Goal: Navigation & Orientation: Find specific page/section

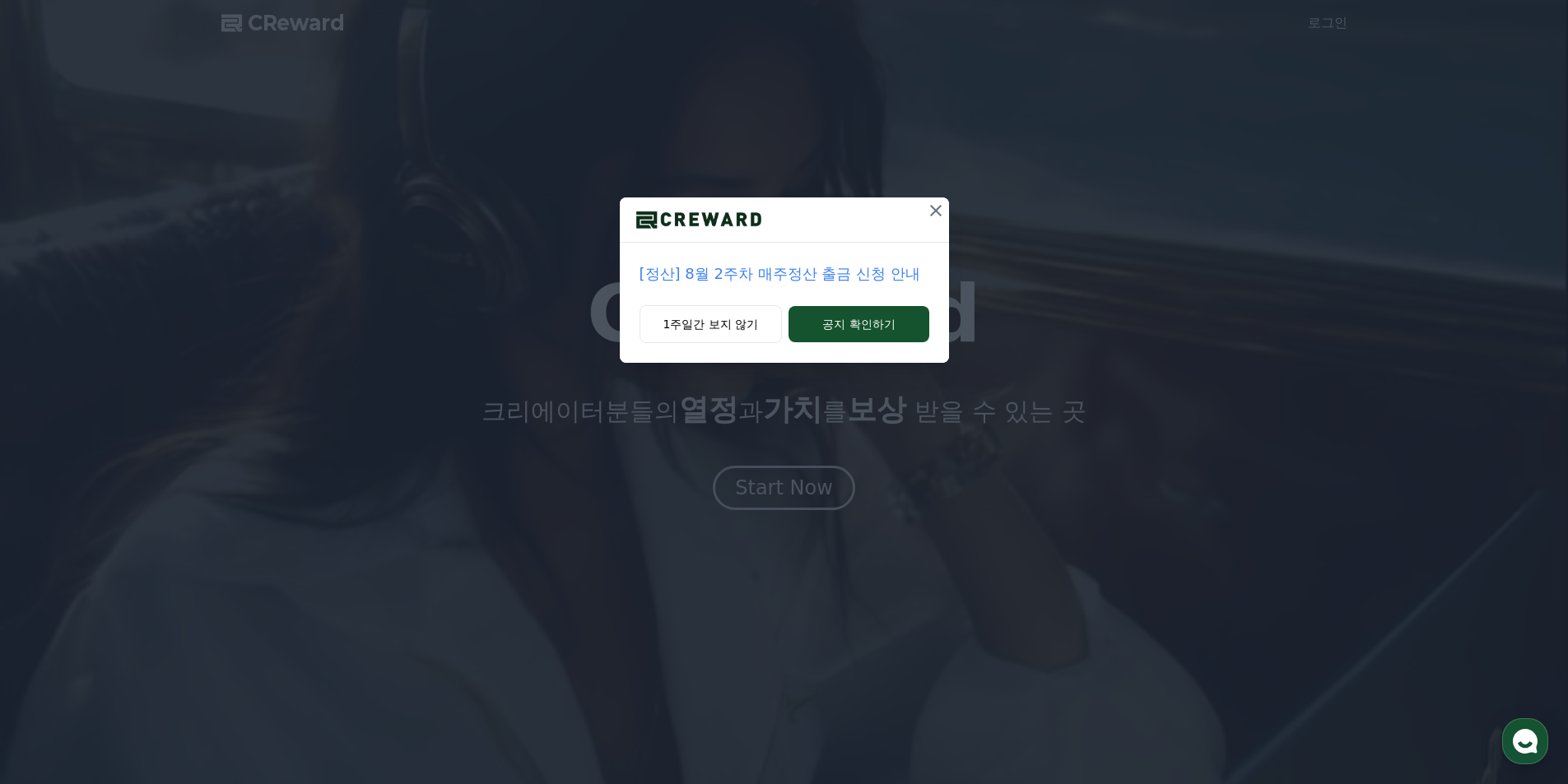
click at [835, 268] on p "[정산] 8월 2주차 매주정산 출금 신청 안내" at bounding box center [784, 274] width 289 height 23
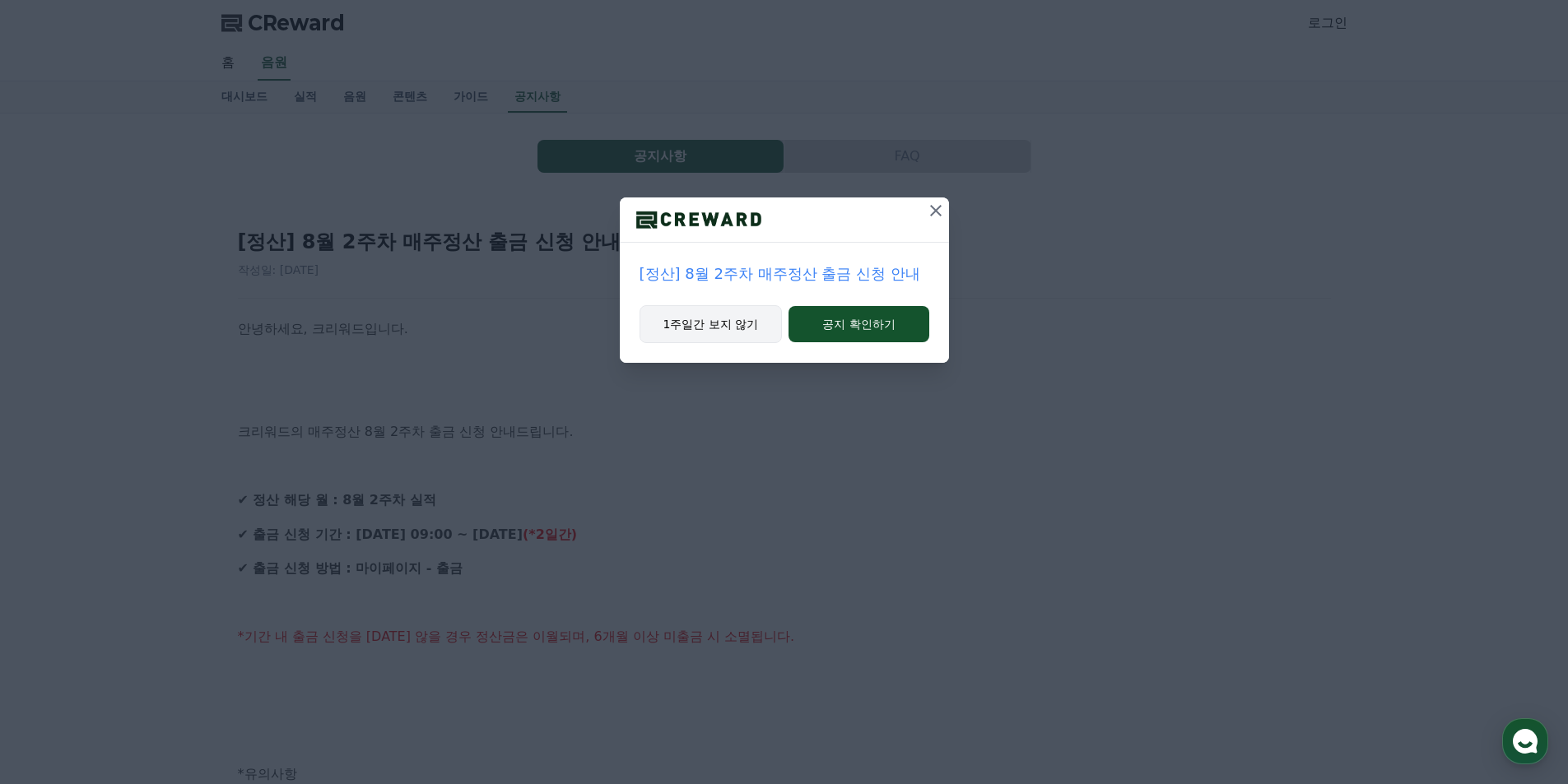
click at [735, 337] on button "1주일간 보지 않기" at bounding box center [711, 324] width 143 height 38
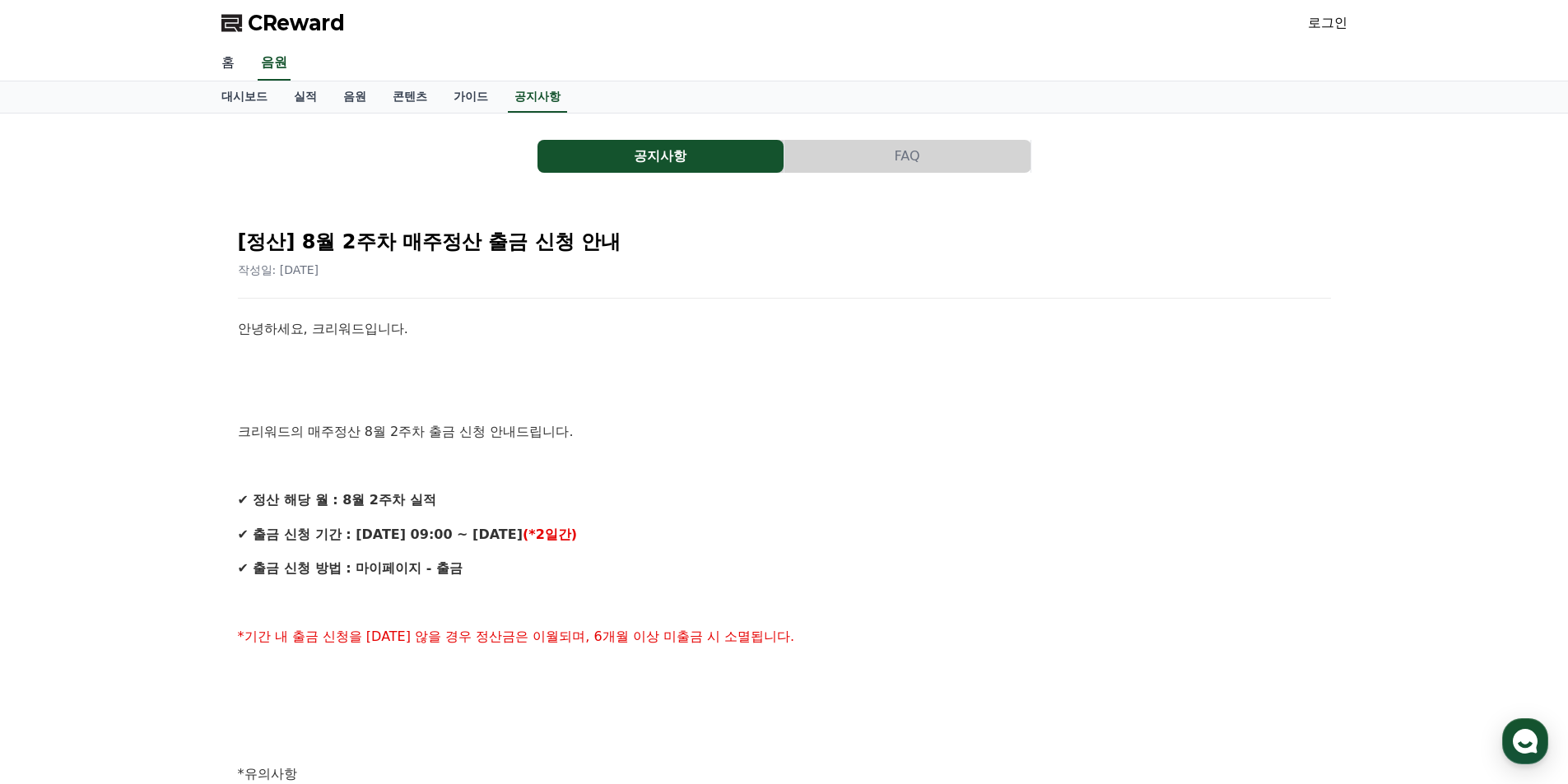
click at [231, 68] on link "홈" at bounding box center [228, 63] width 40 height 34
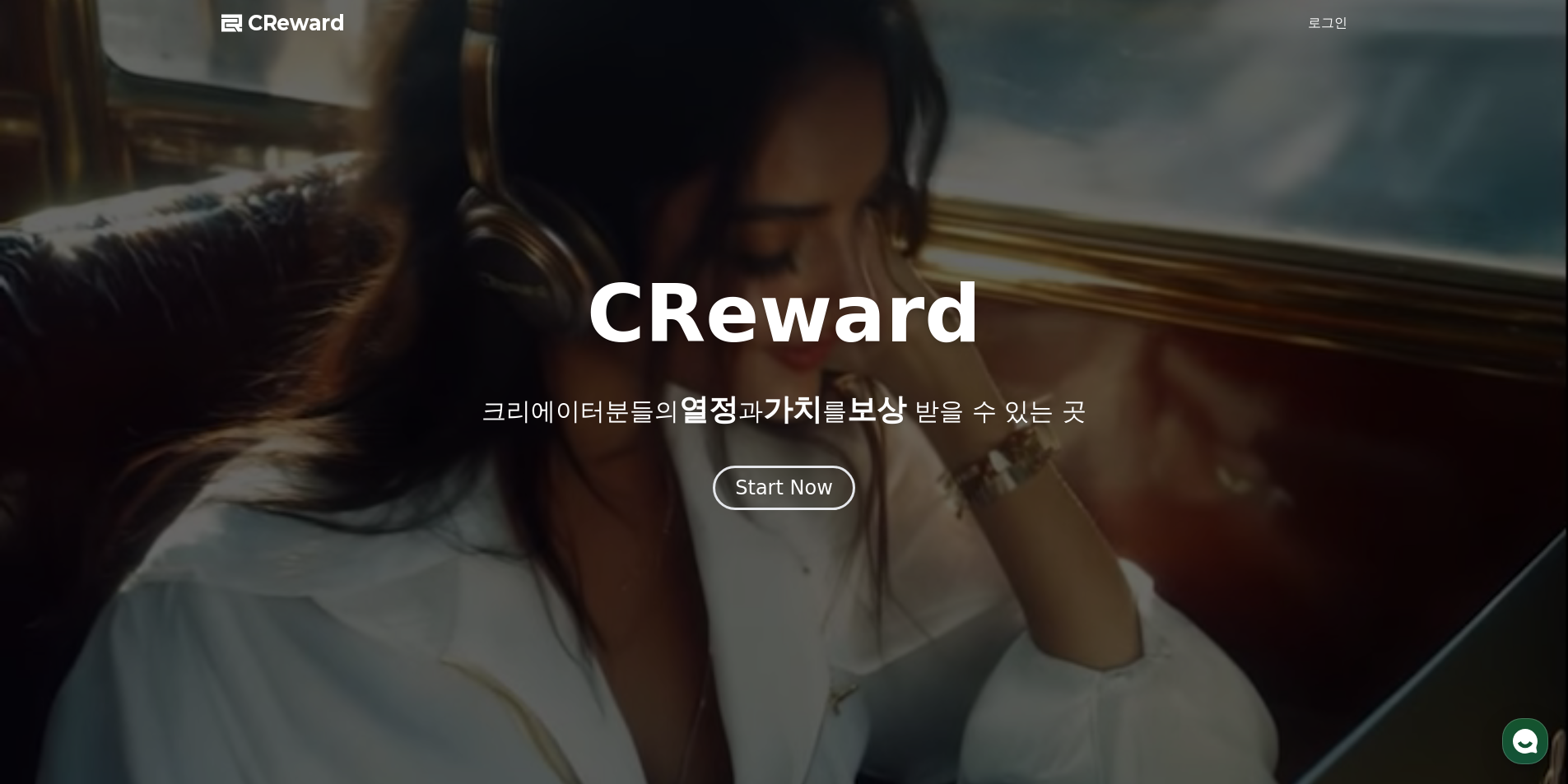
click at [1335, 24] on link "로그인" at bounding box center [1327, 23] width 40 height 20
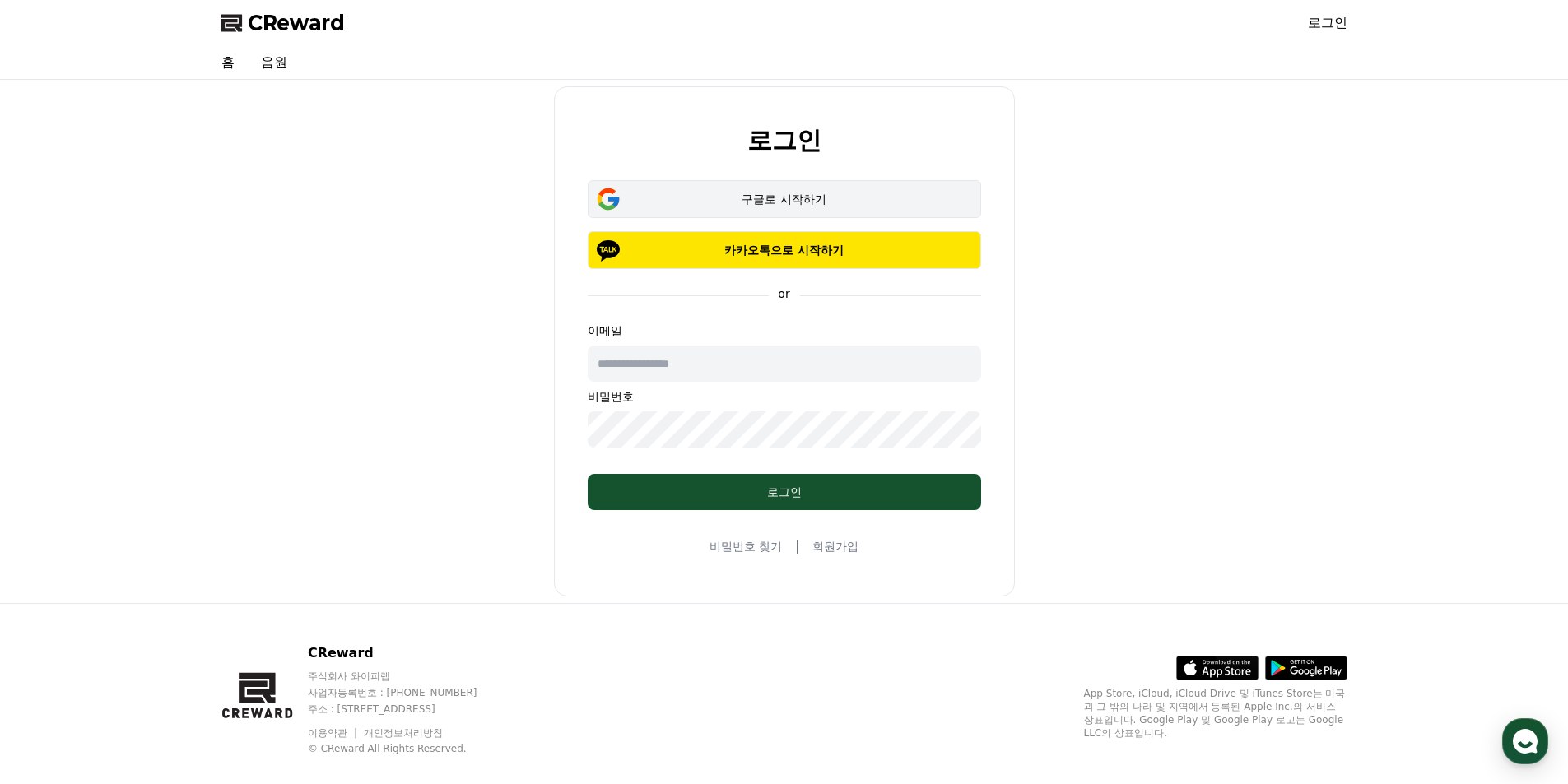
click at [845, 209] on button "구글로 시작하기" at bounding box center [784, 199] width 394 height 38
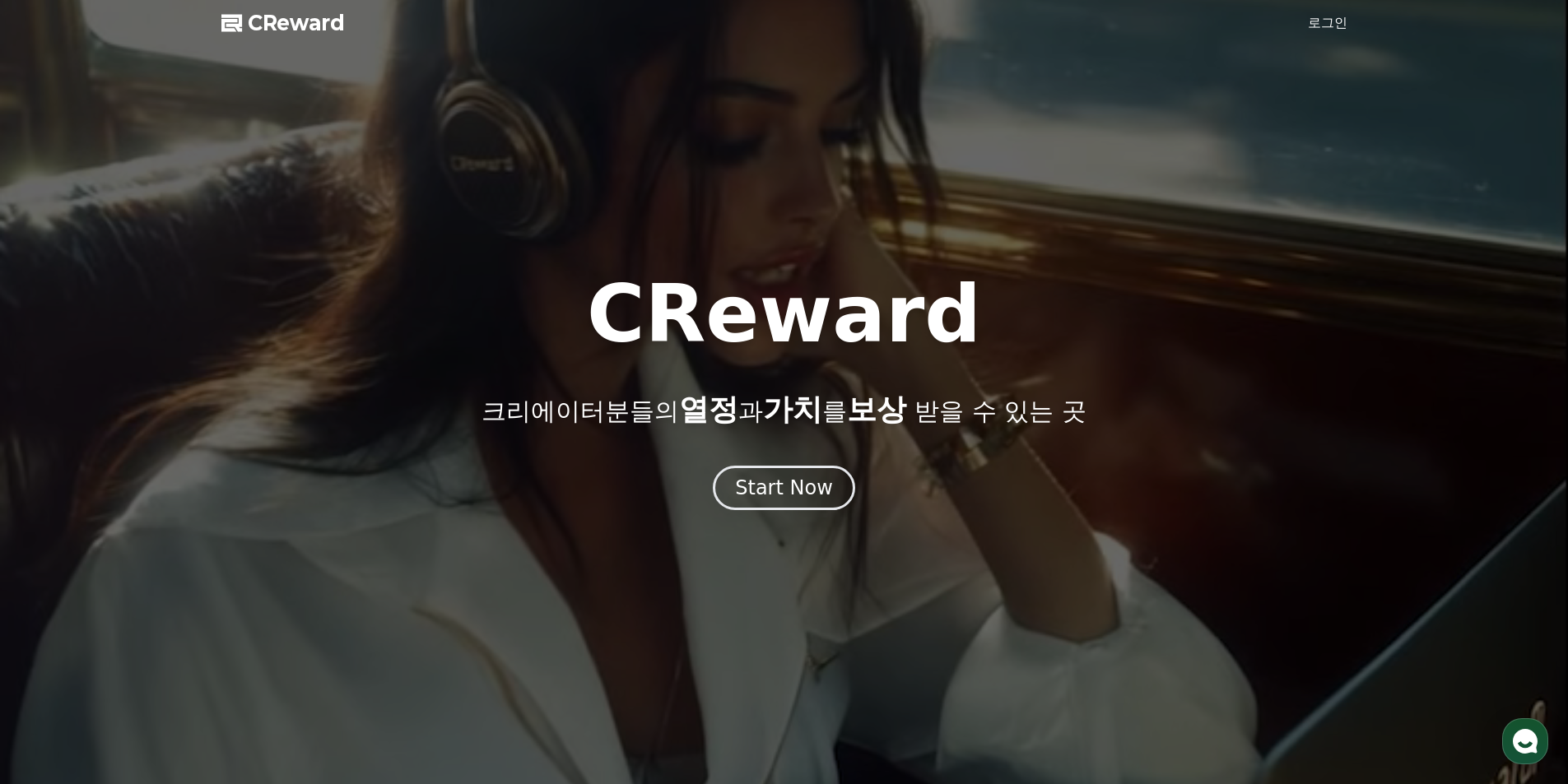
drag, startPoint x: 480, startPoint y: 83, endPoint x: 451, endPoint y: 80, distance: 29.2
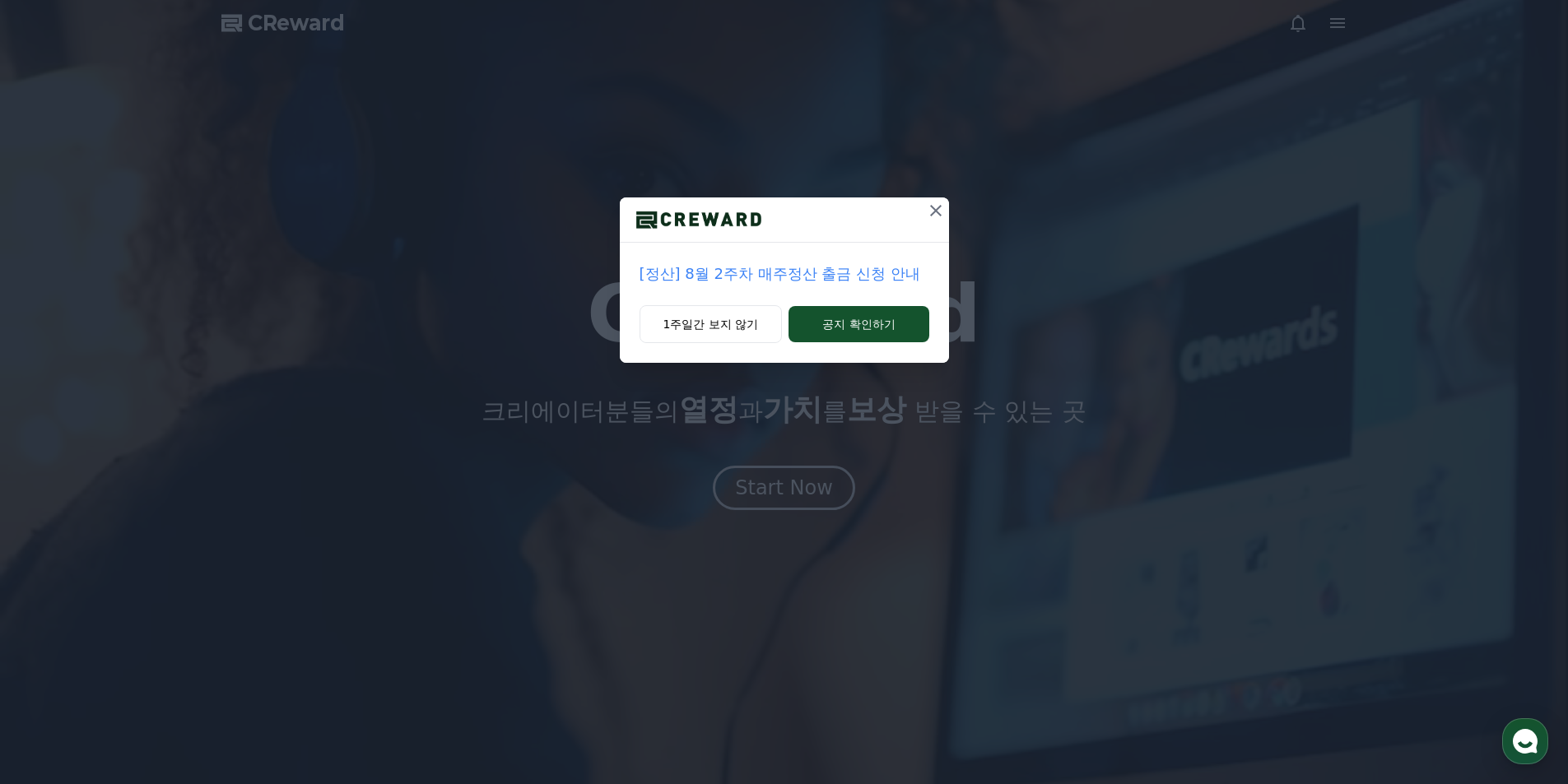
click at [933, 202] on icon at bounding box center [935, 211] width 20 height 20
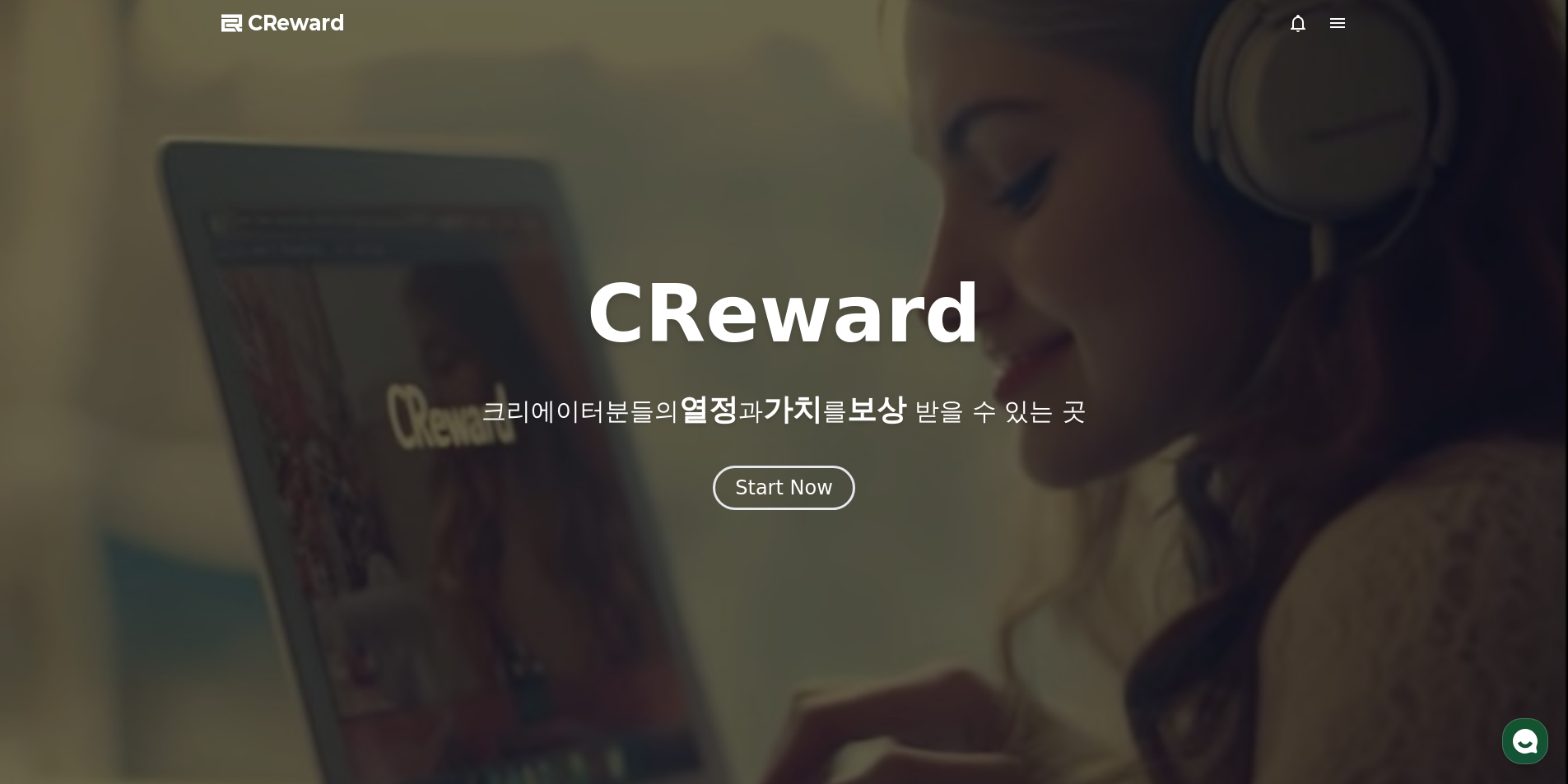
click at [1337, 26] on icon at bounding box center [1337, 23] width 14 height 10
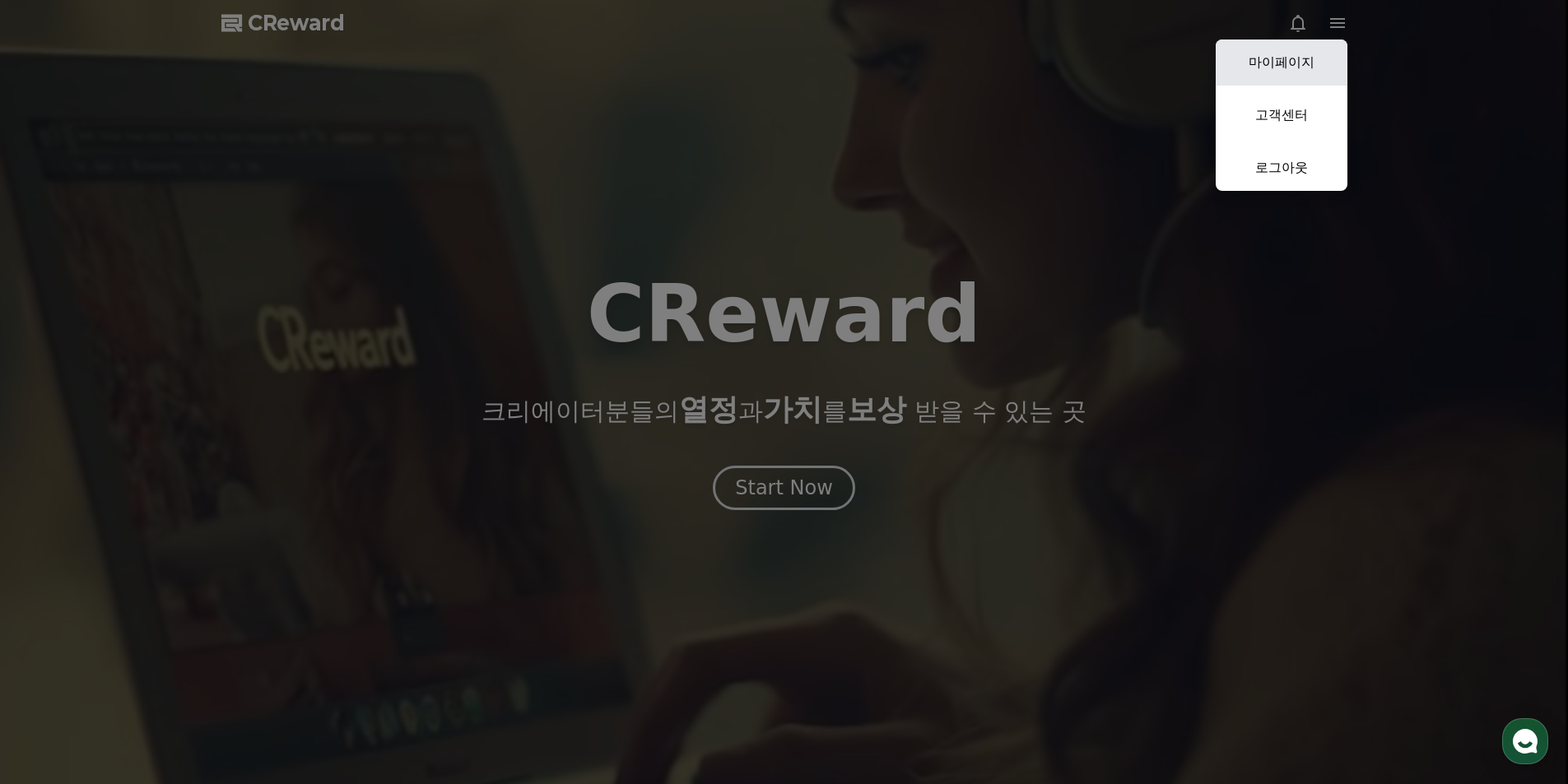
click at [1312, 60] on link "마이페이지" at bounding box center [1281, 62] width 132 height 46
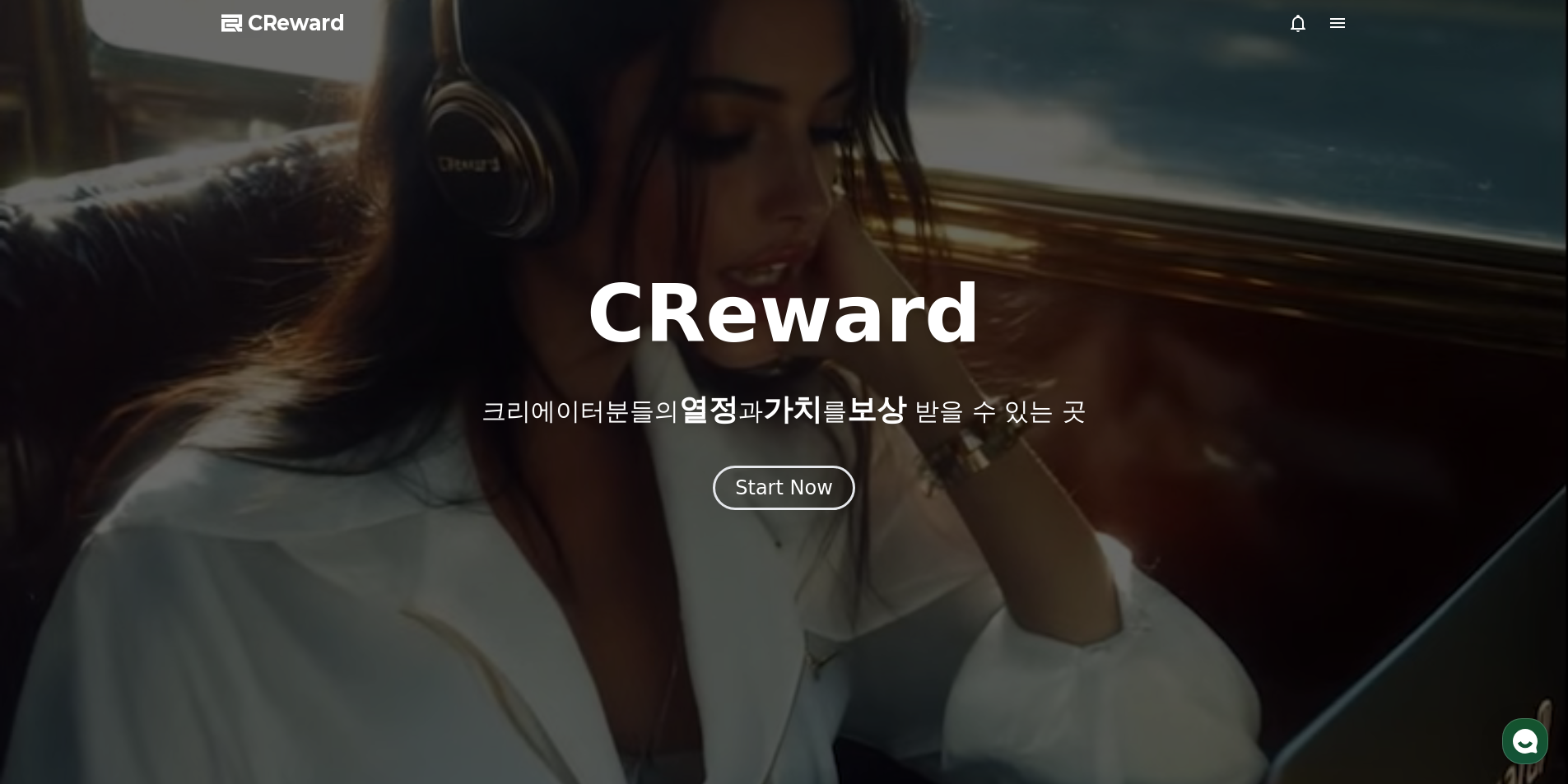
select select "**********"
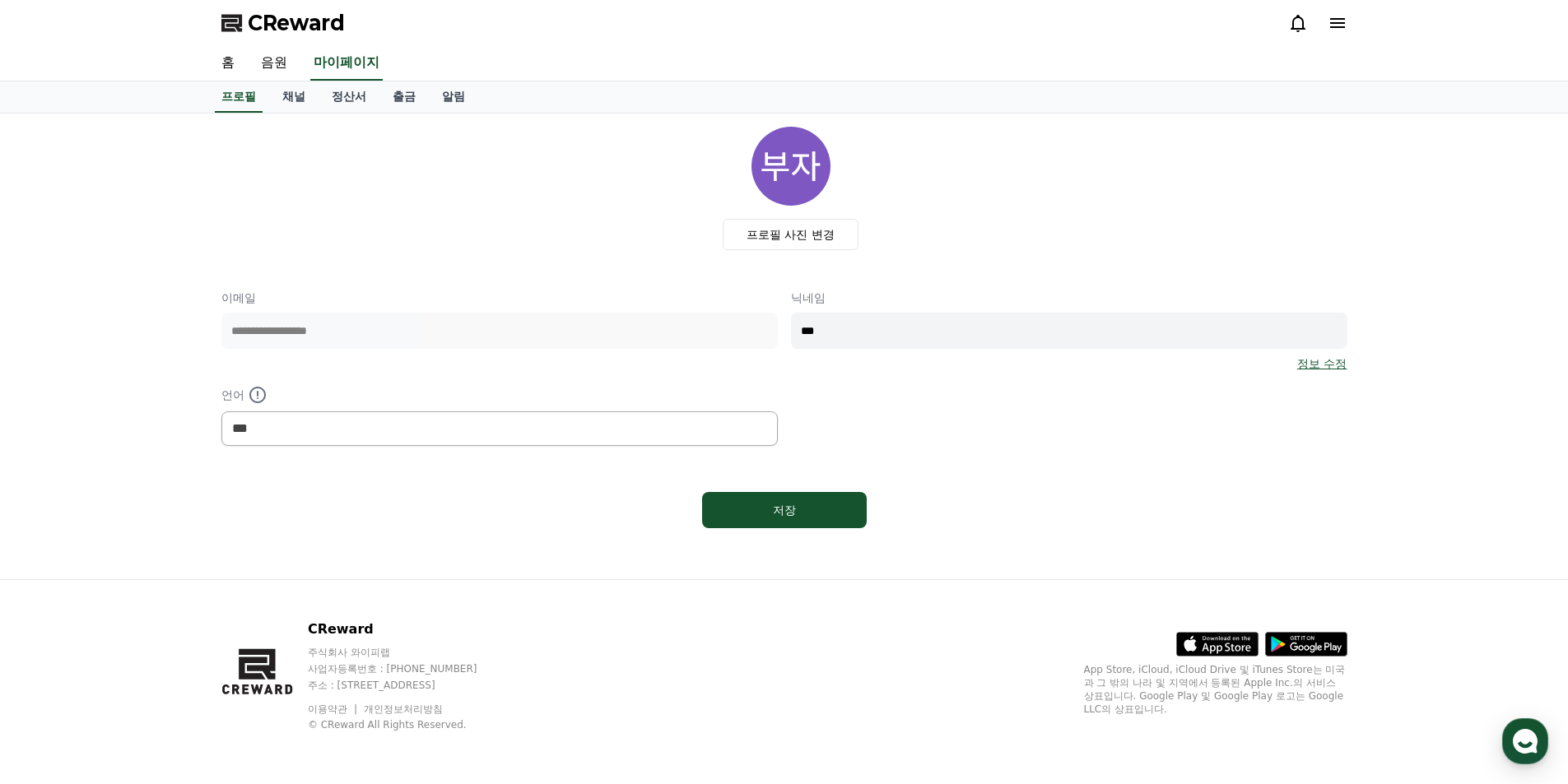
click at [299, 14] on span "CReward" at bounding box center [296, 23] width 97 height 26
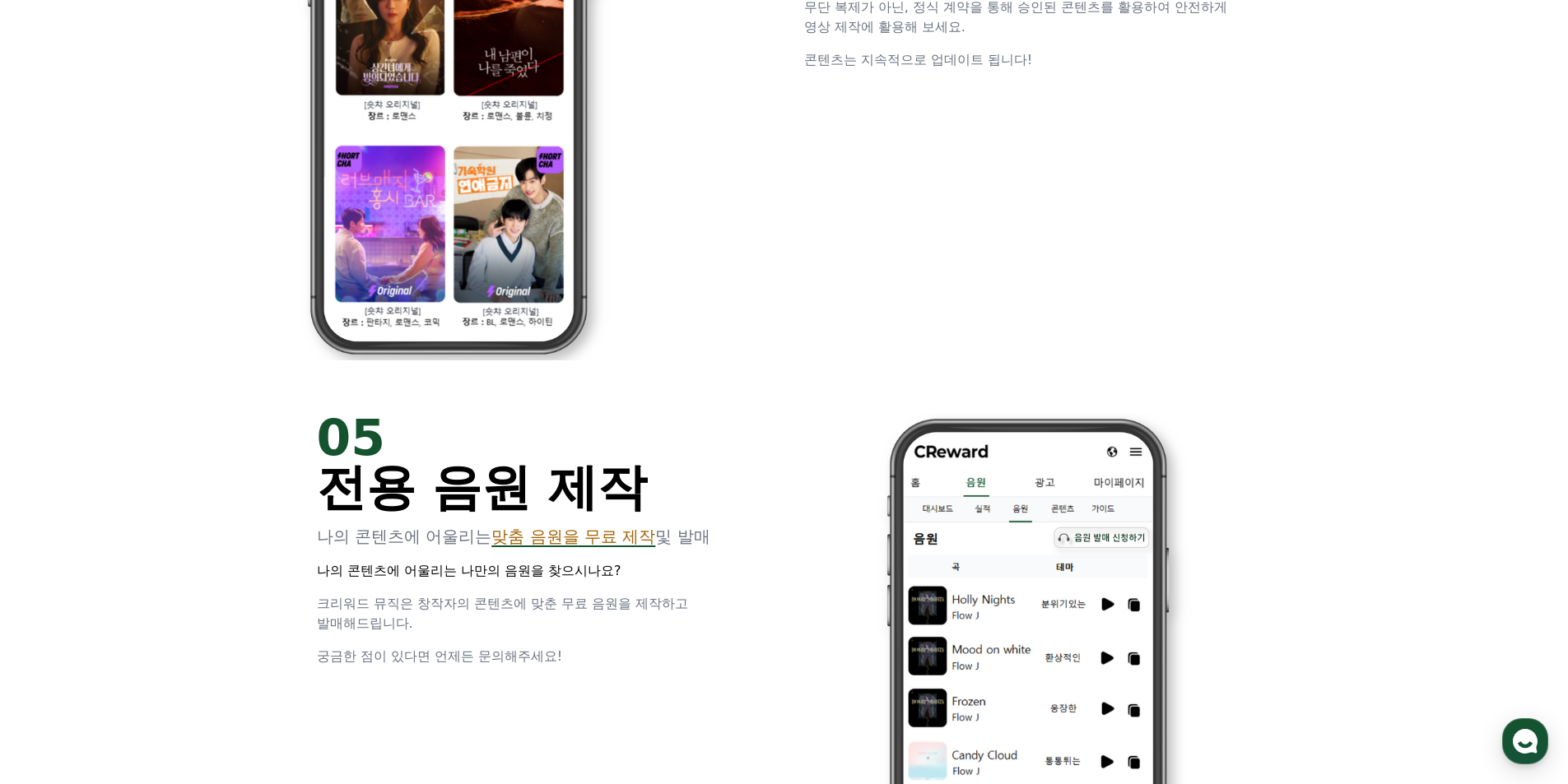
scroll to position [3210, 0]
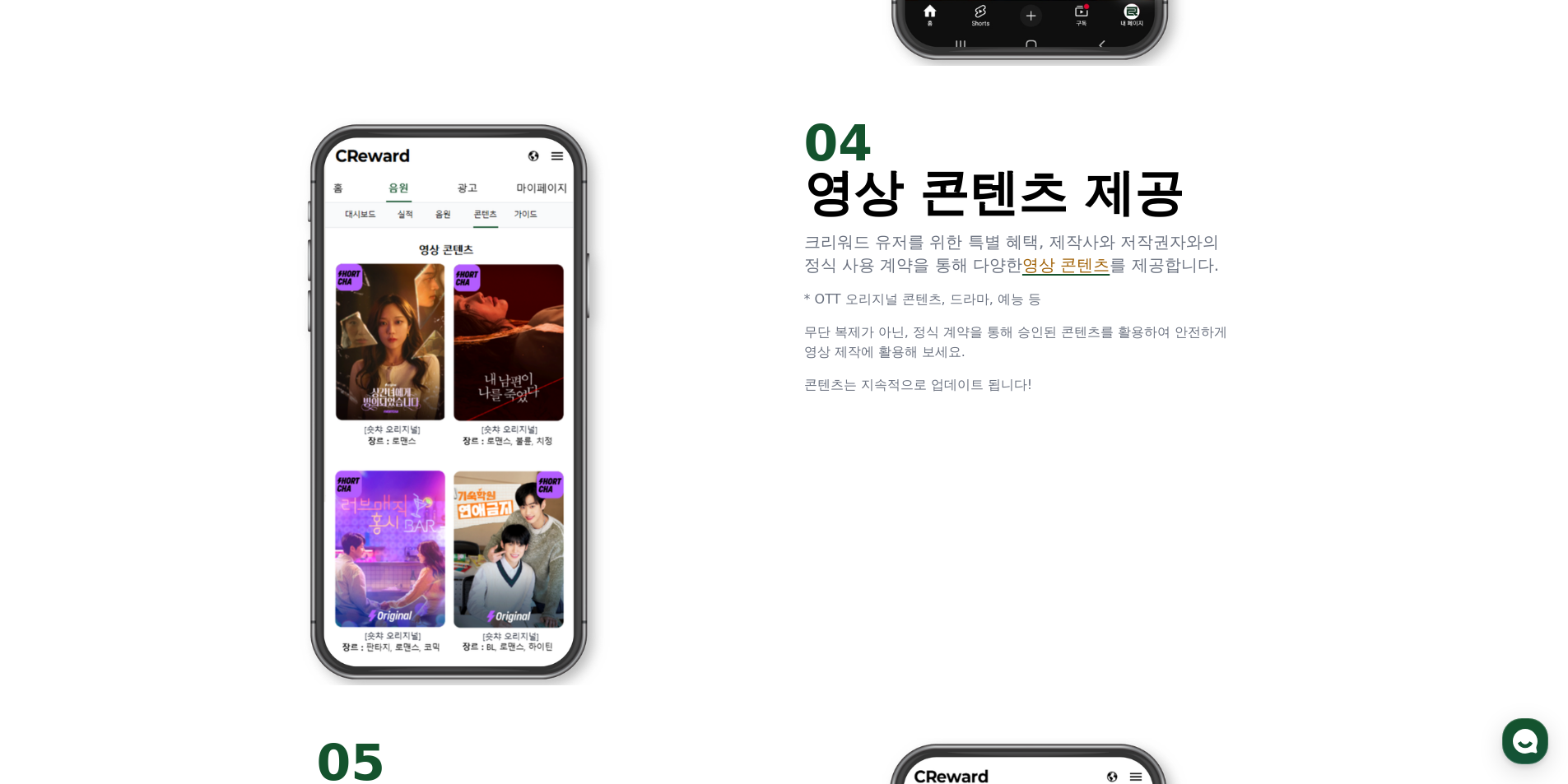
click at [1067, 266] on span "영상 콘텐츠" at bounding box center [1065, 265] width 87 height 20
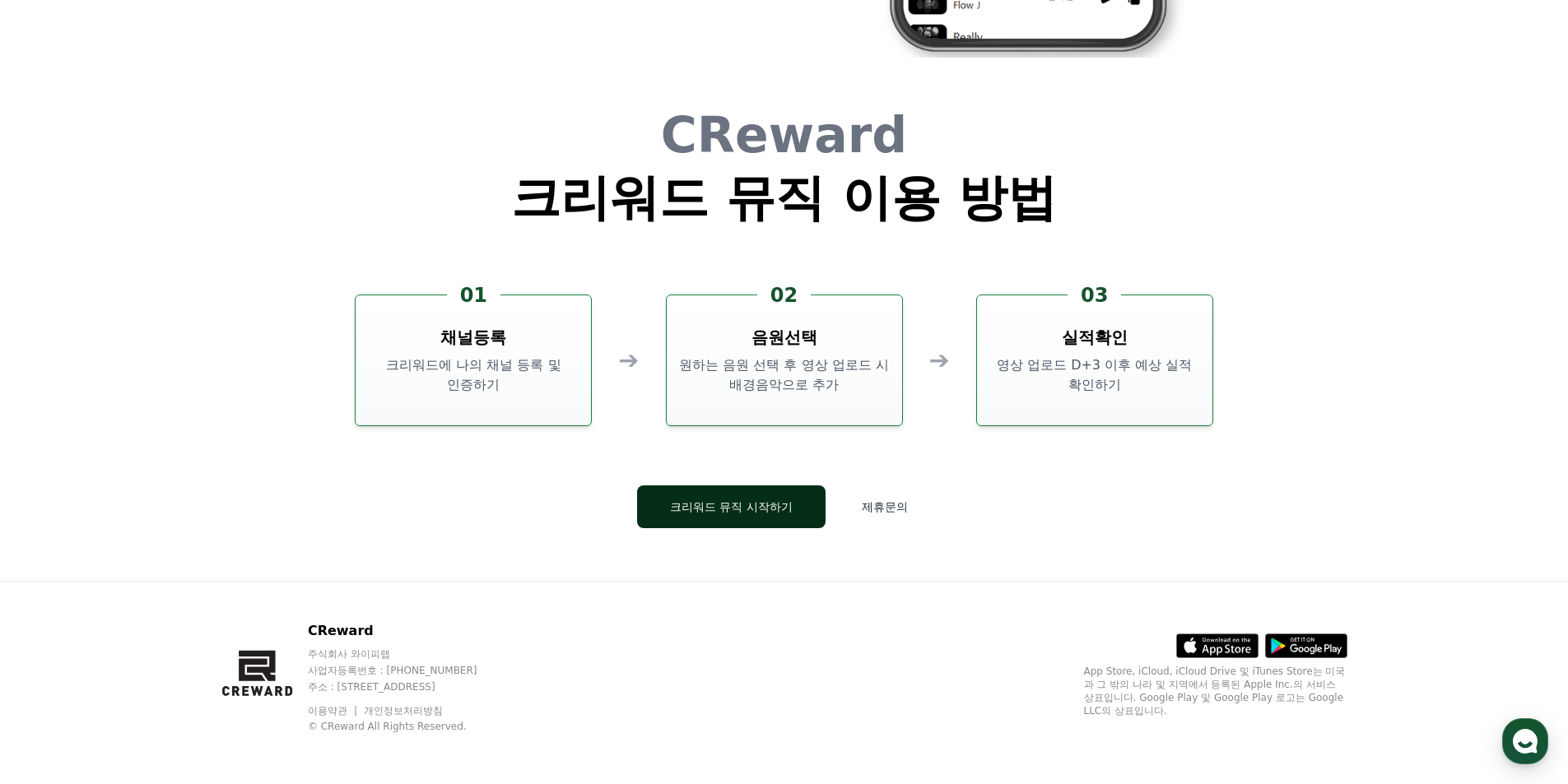
scroll to position [4459, 0]
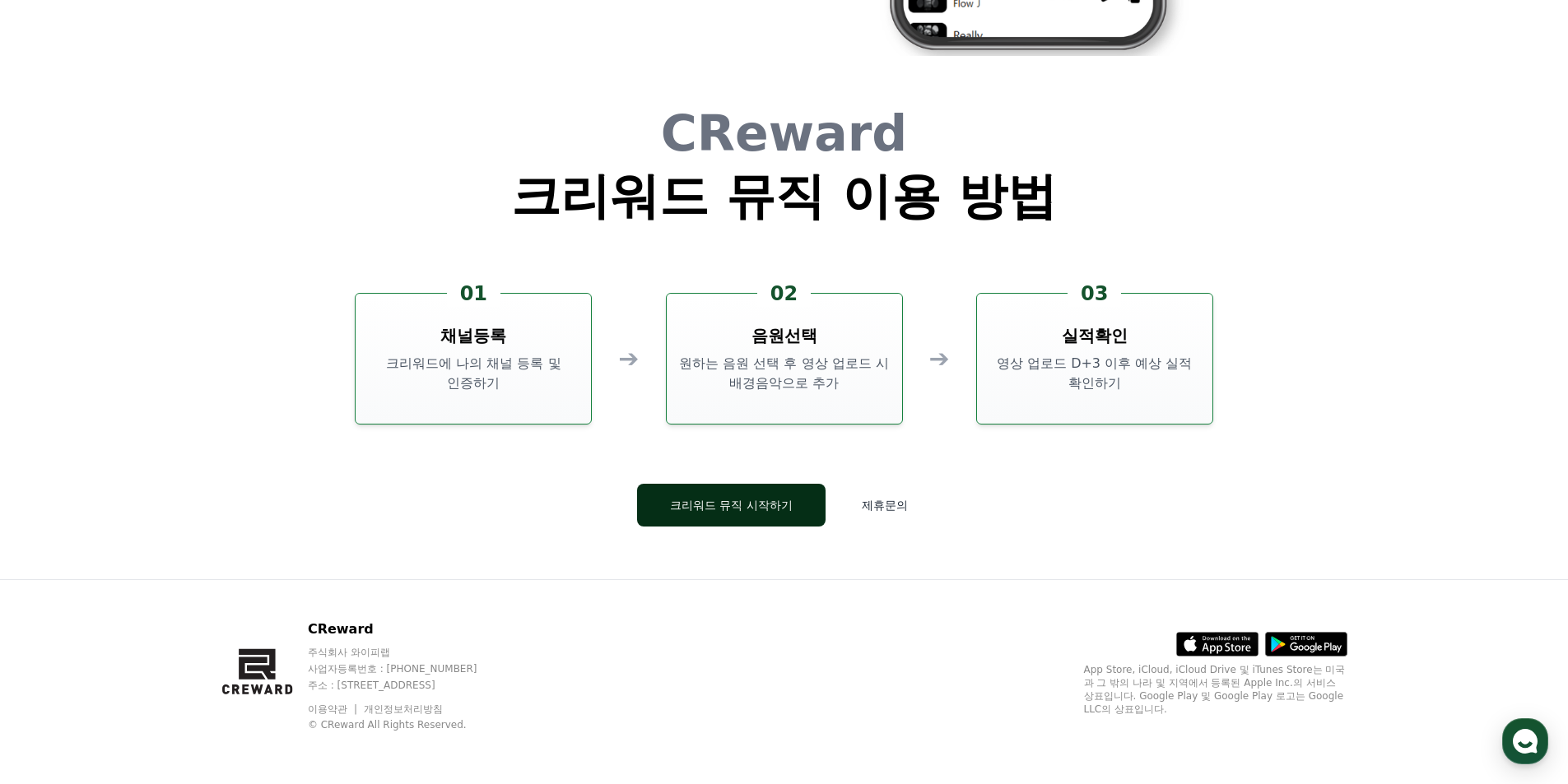
click at [758, 522] on button "크리워드 뮤직 시작하기" at bounding box center [731, 505] width 188 height 42
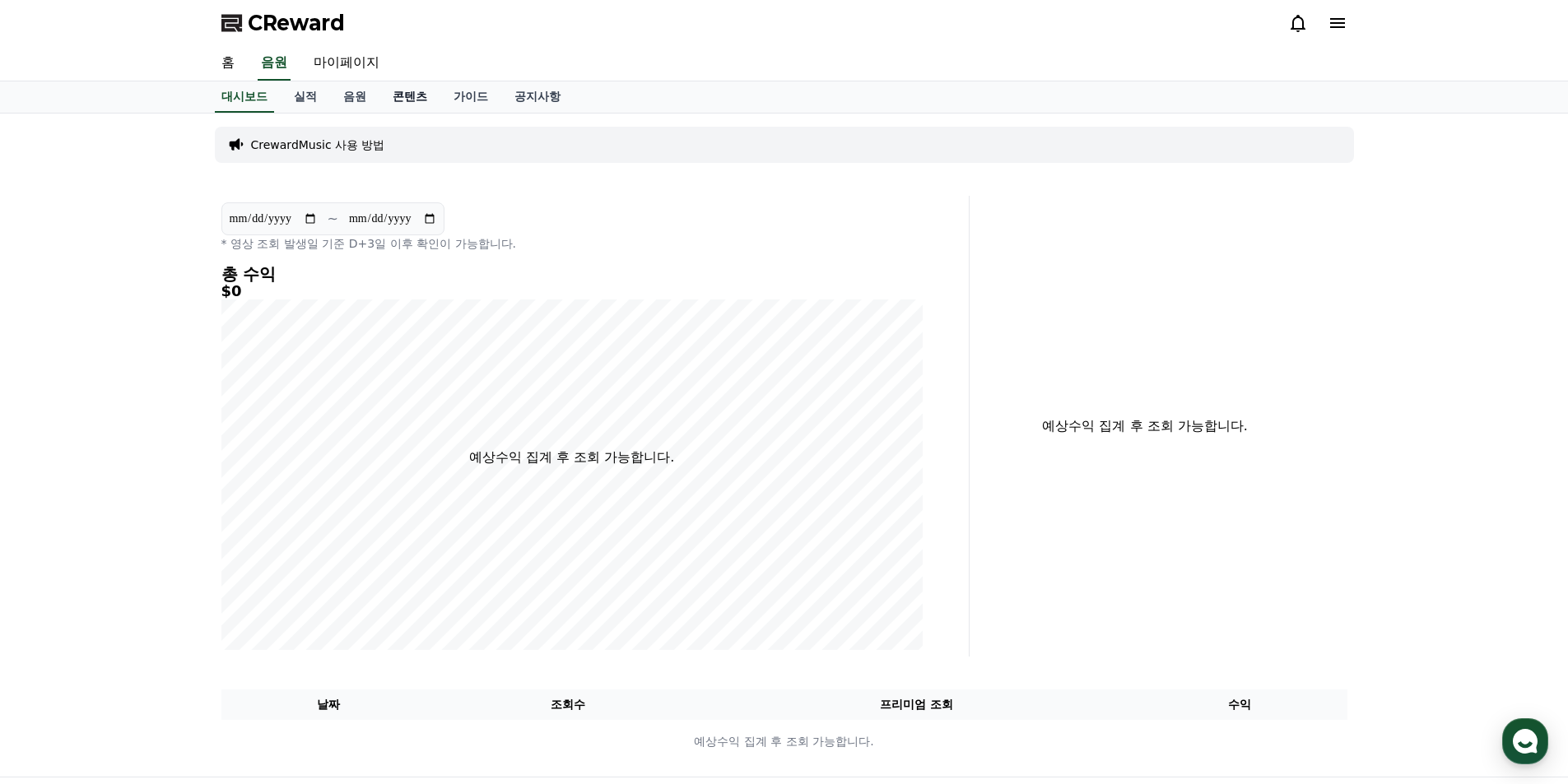
click at [395, 96] on link "콘텐츠" at bounding box center [410, 96] width 61 height 32
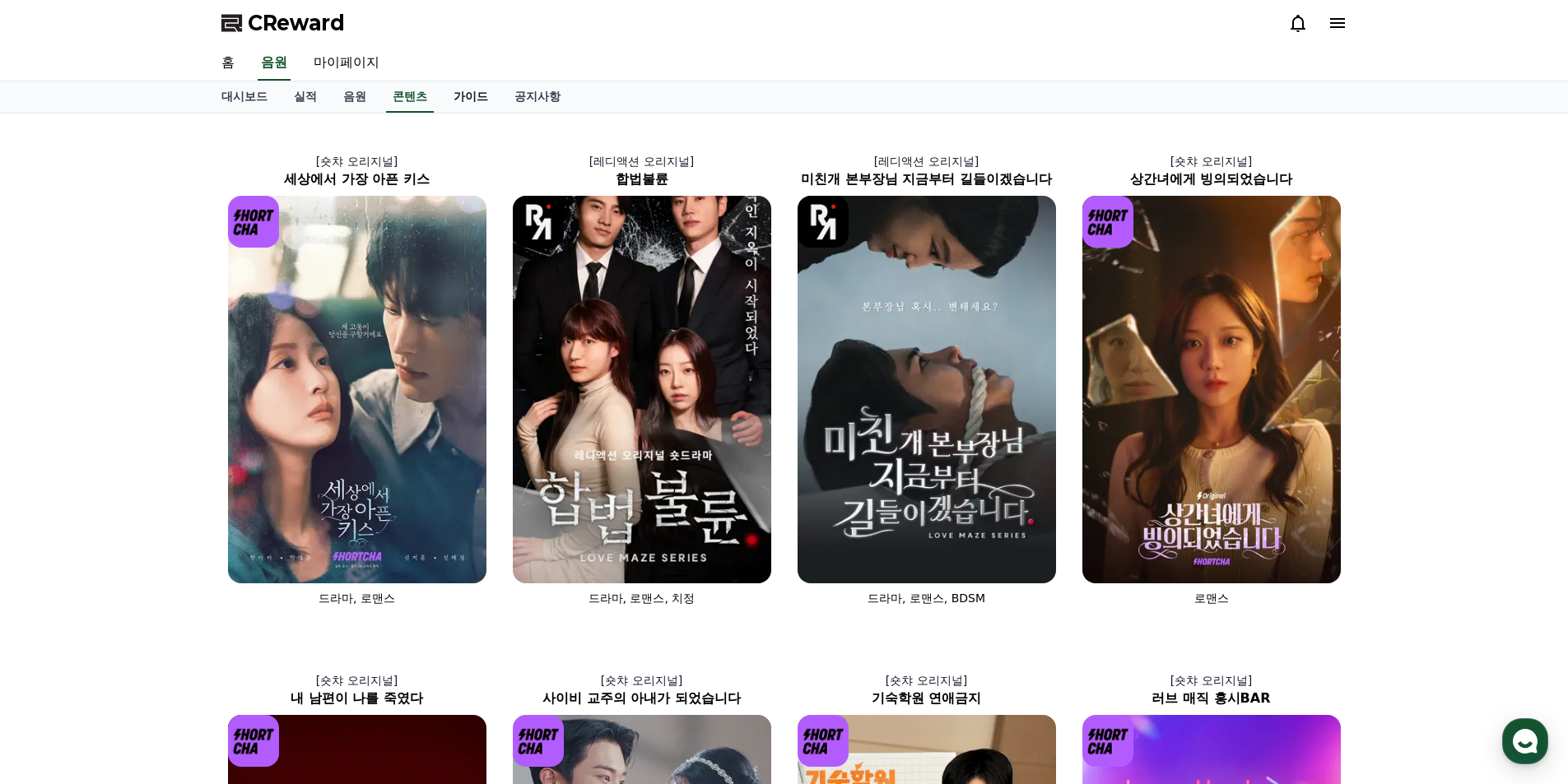
click at [464, 100] on link "가이드" at bounding box center [471, 96] width 61 height 32
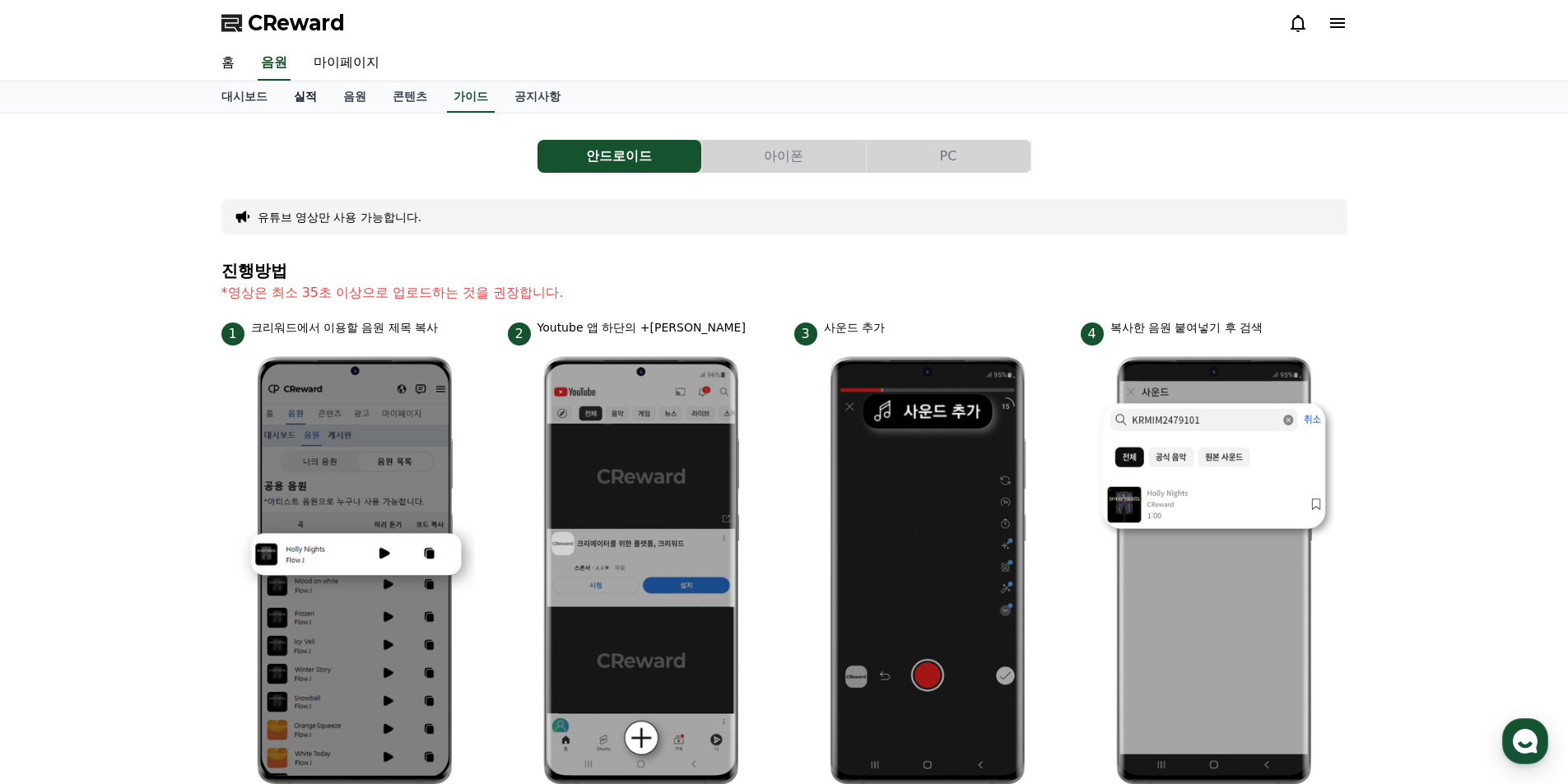
click at [319, 100] on link "실적" at bounding box center [305, 96] width 50 height 32
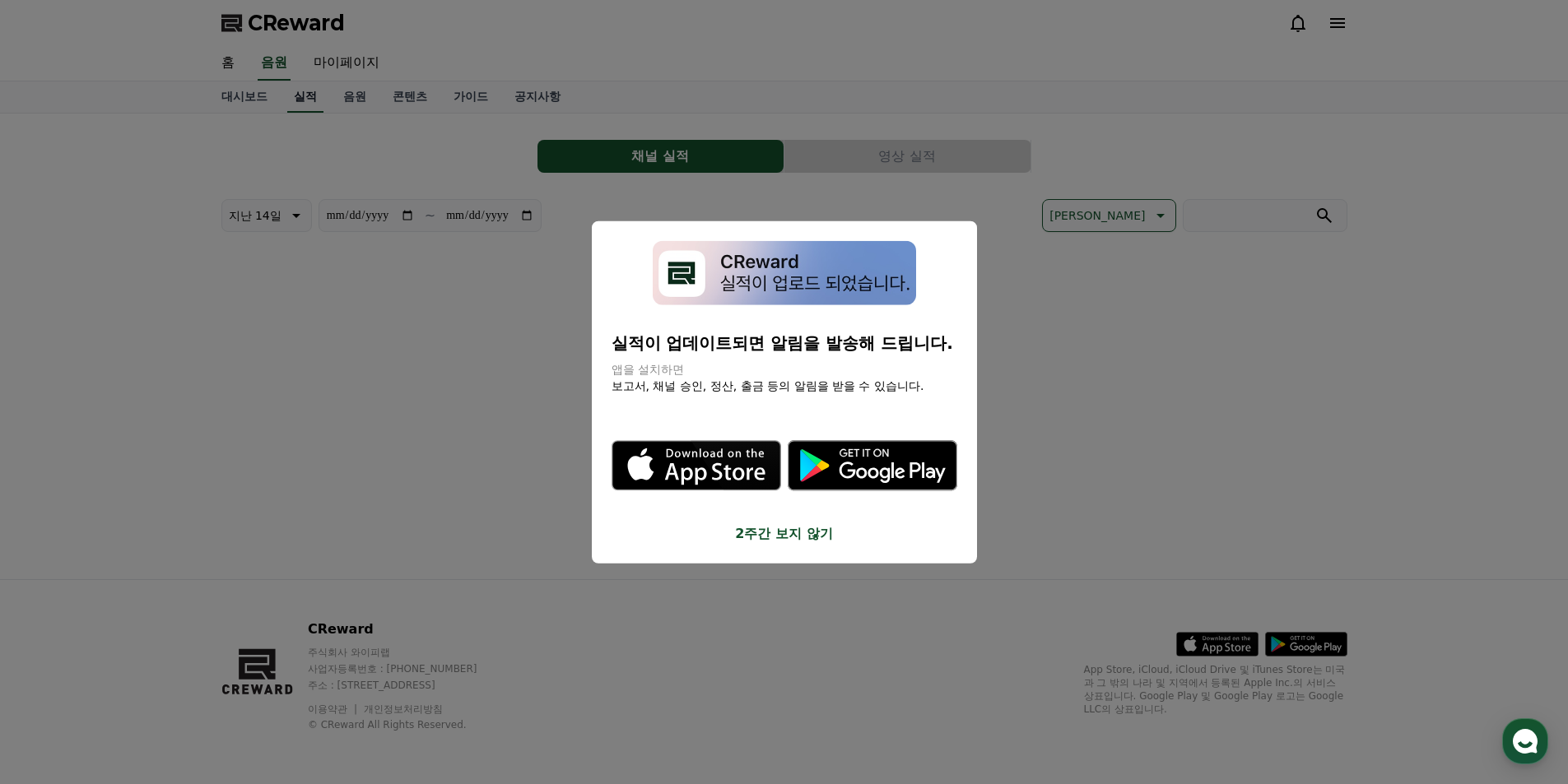
click at [312, 99] on button "close modal" at bounding box center [784, 392] width 1568 height 784
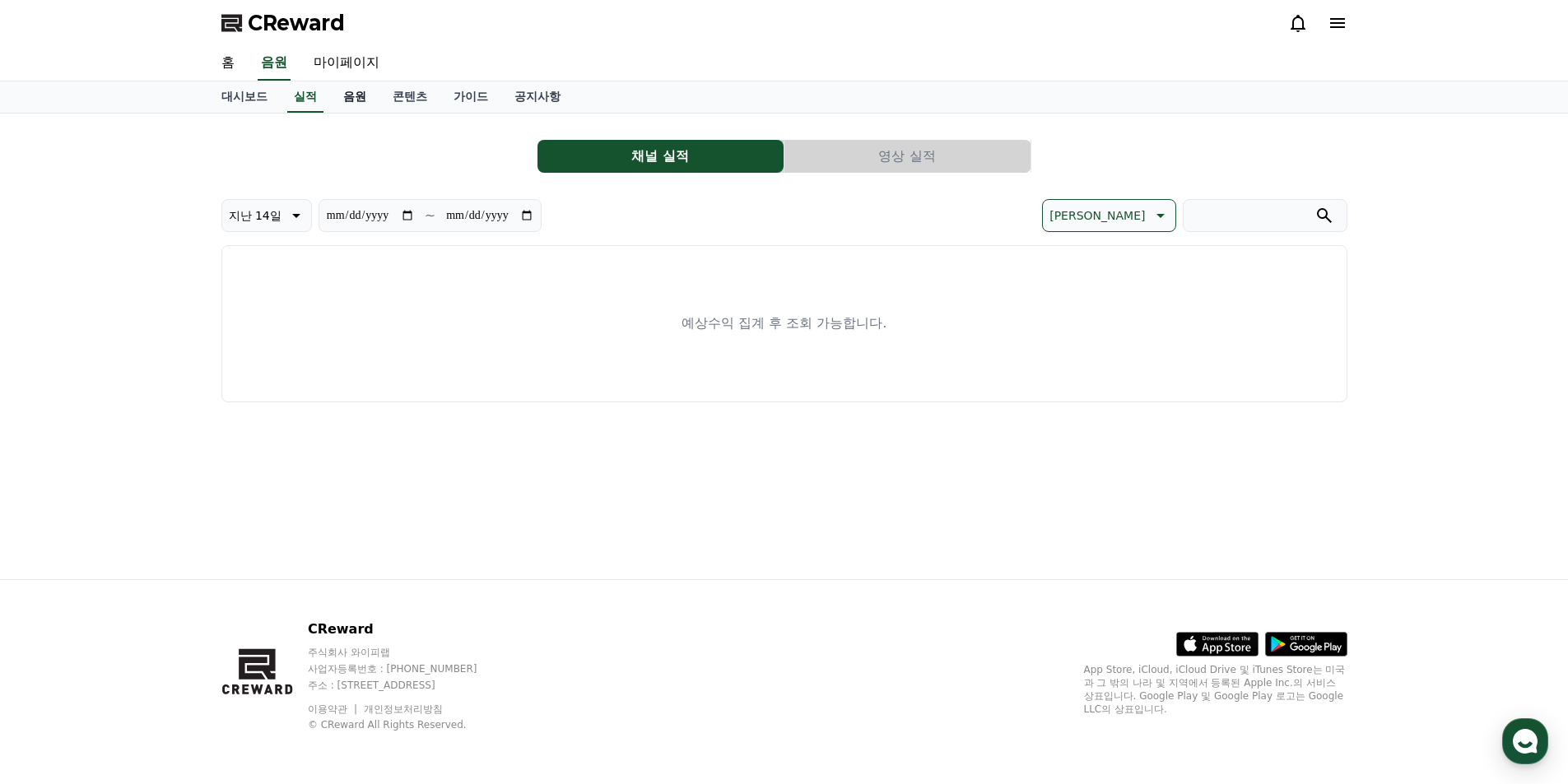
click at [345, 97] on link "음원" at bounding box center [354, 96] width 50 height 32
click at [231, 62] on link "홈" at bounding box center [228, 63] width 40 height 34
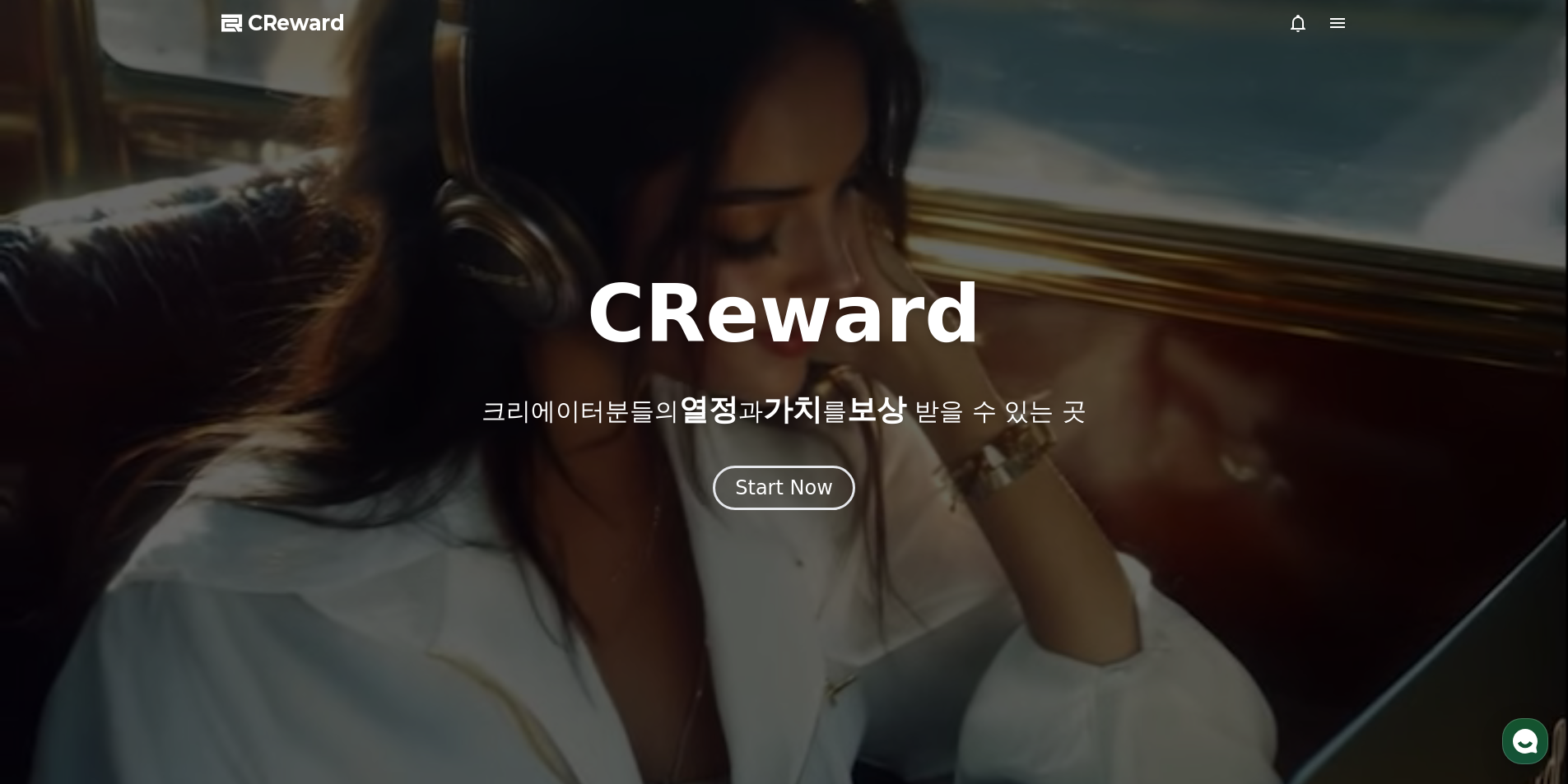
click at [286, 40] on div at bounding box center [784, 392] width 1568 height 784
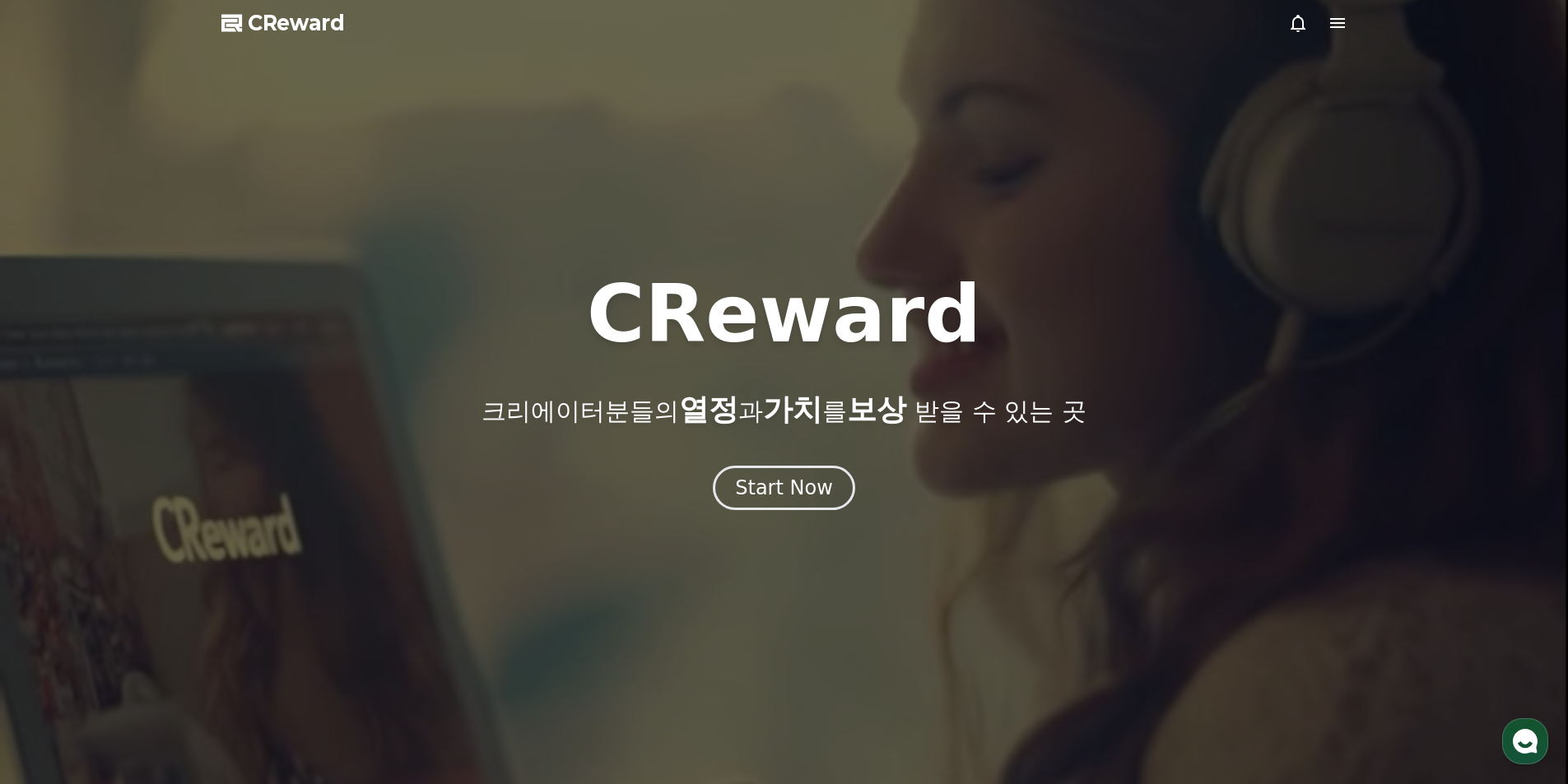
click at [278, 27] on span "CReward" at bounding box center [296, 23] width 97 height 26
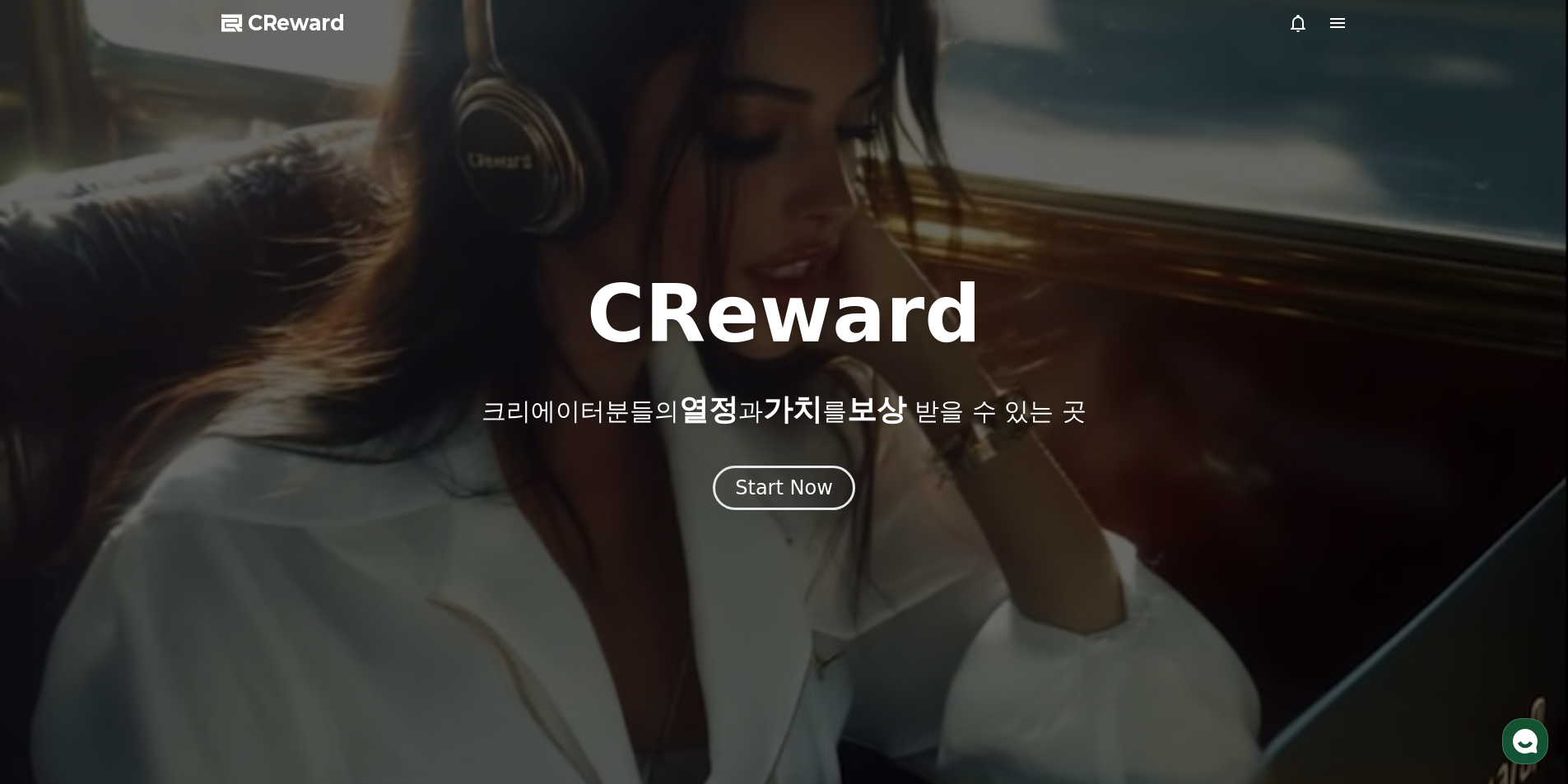
click at [1346, 19] on icon at bounding box center [1337, 23] width 20 height 20
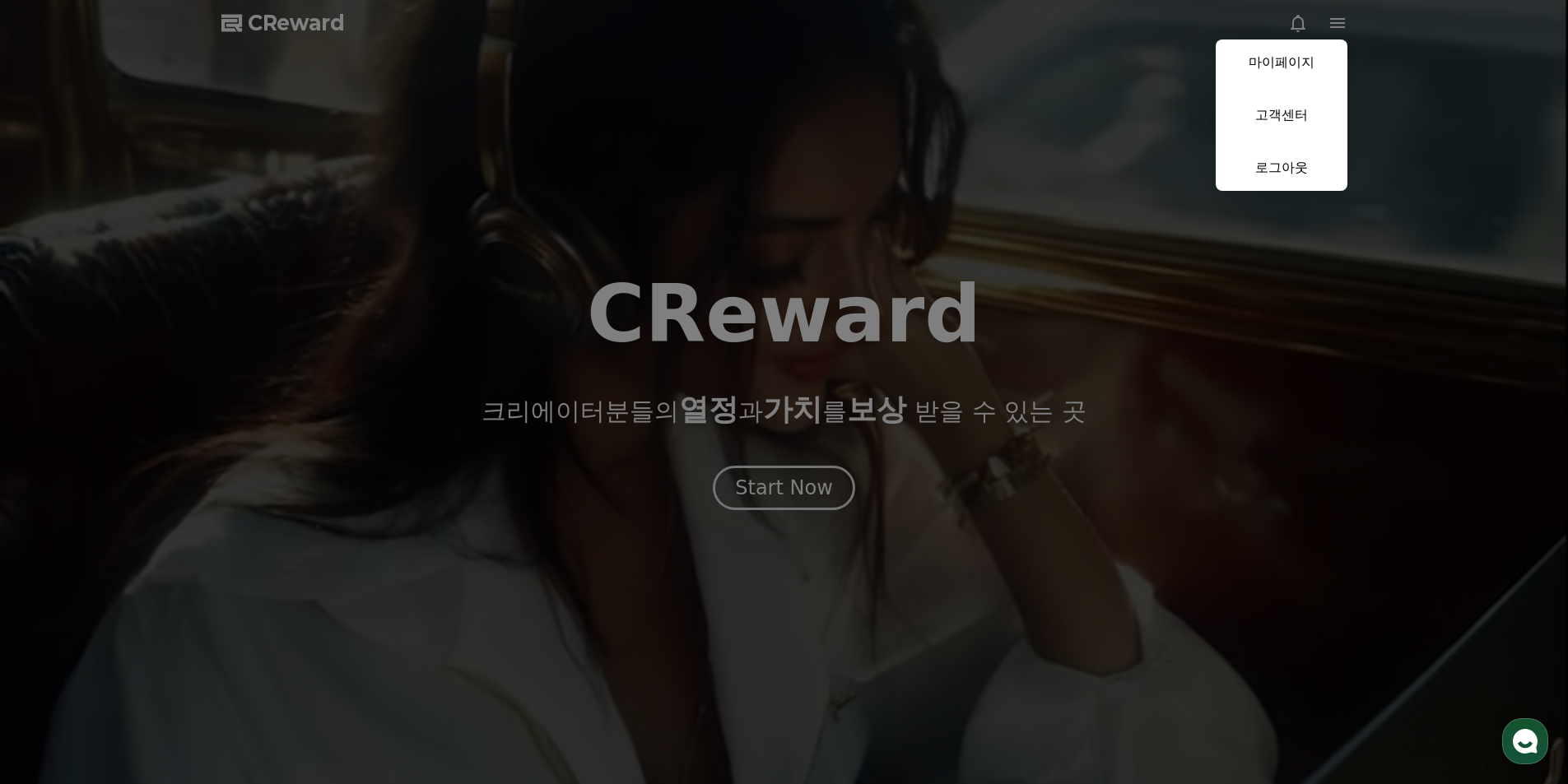
click at [1293, 24] on button "close" at bounding box center [784, 392] width 1568 height 784
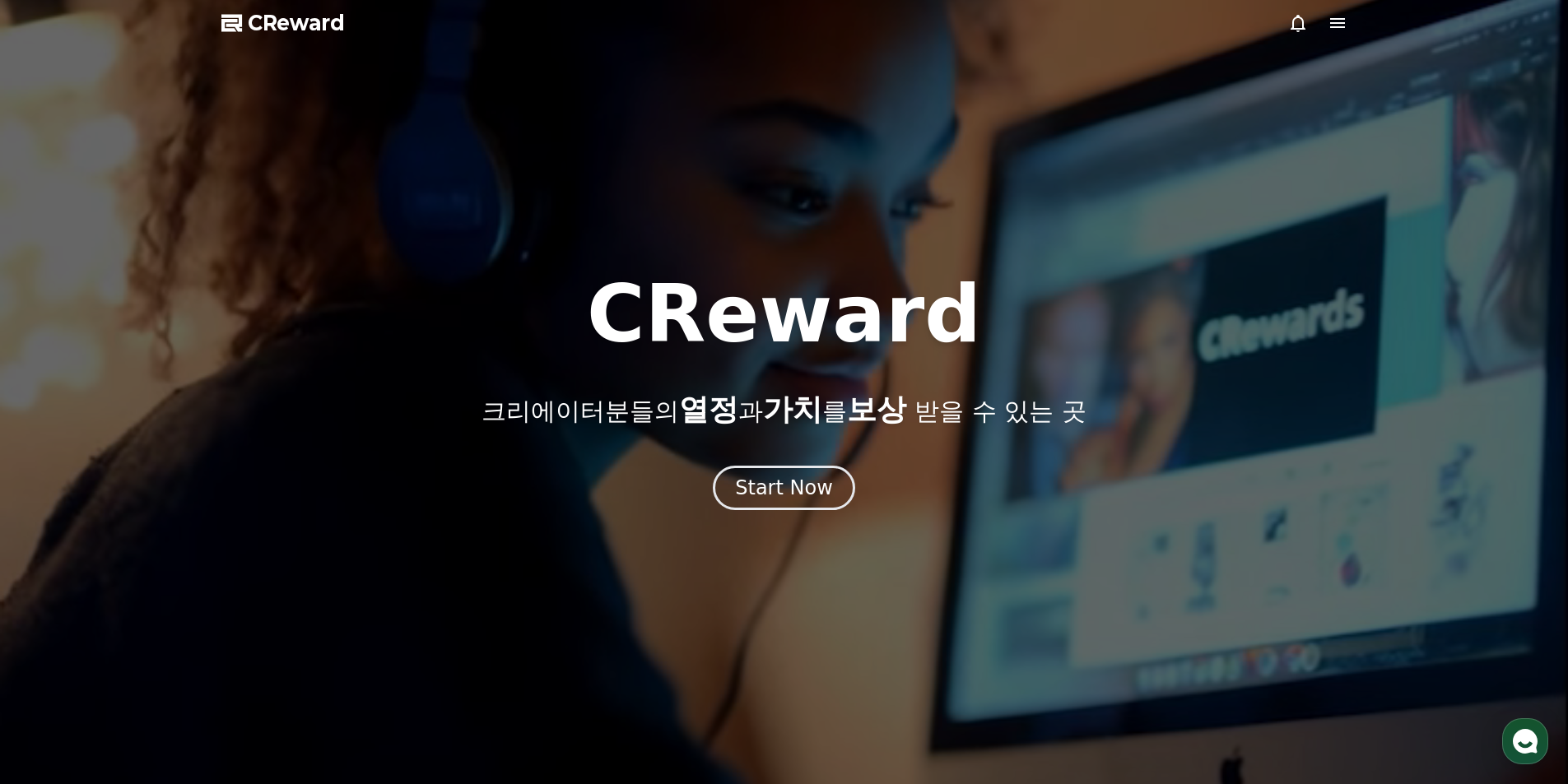
click at [1293, 24] on icon at bounding box center [1298, 23] width 14 height 17
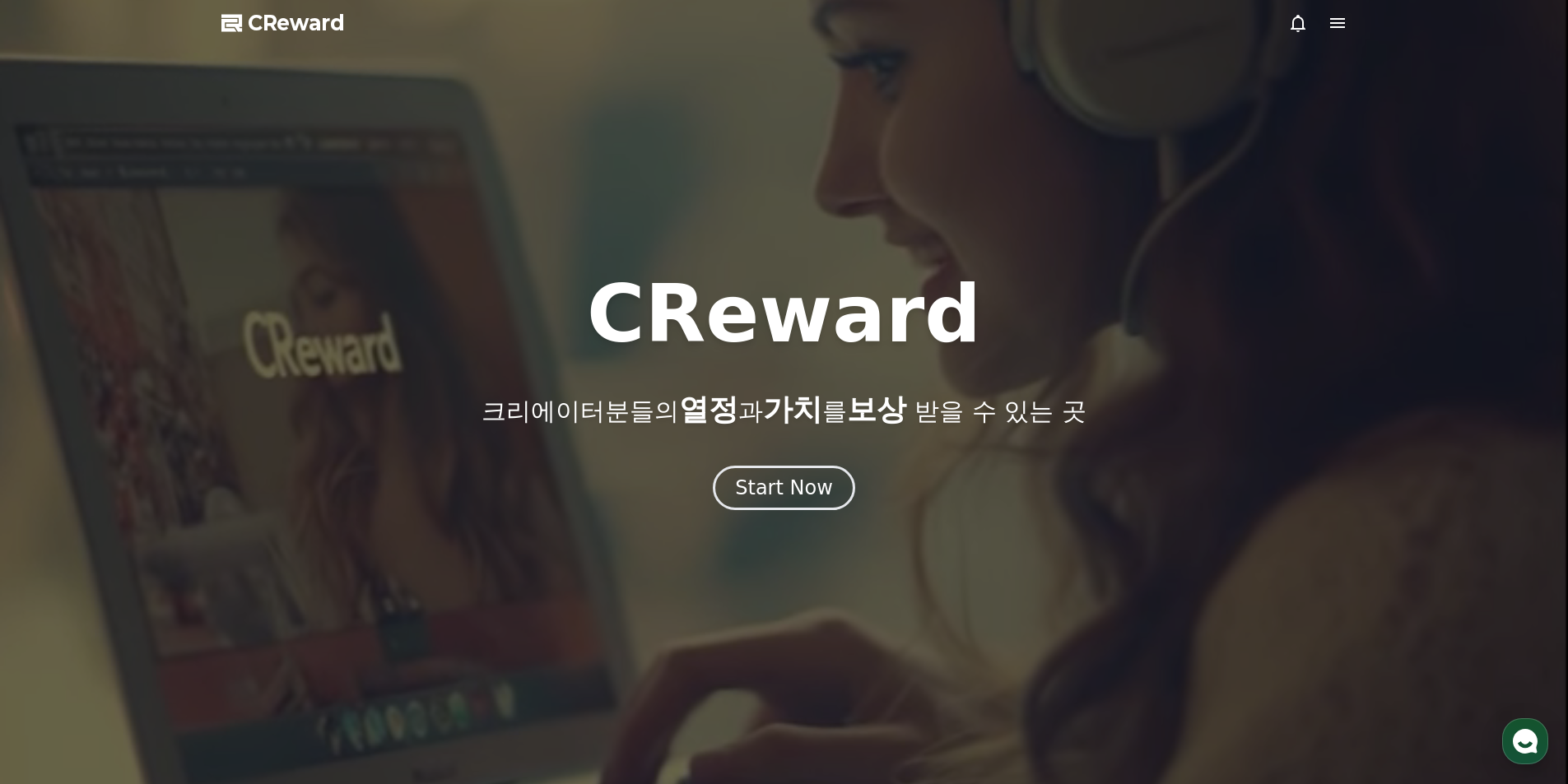
click at [1301, 27] on icon at bounding box center [1298, 23] width 20 height 20
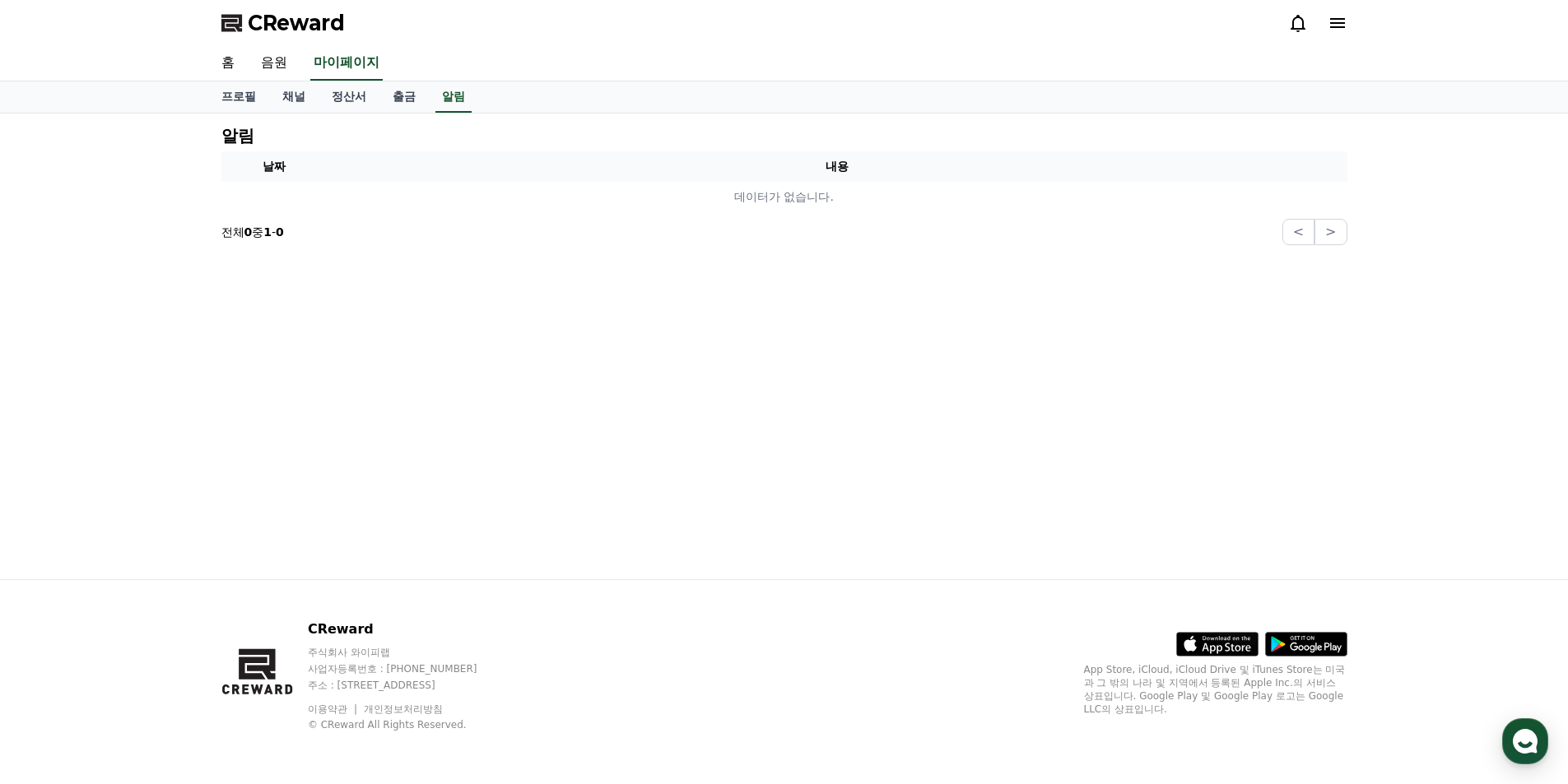
click at [1347, 23] on div "CReward" at bounding box center [784, 23] width 1153 height 46
click at [1340, 23] on icon at bounding box center [1337, 23] width 14 height 10
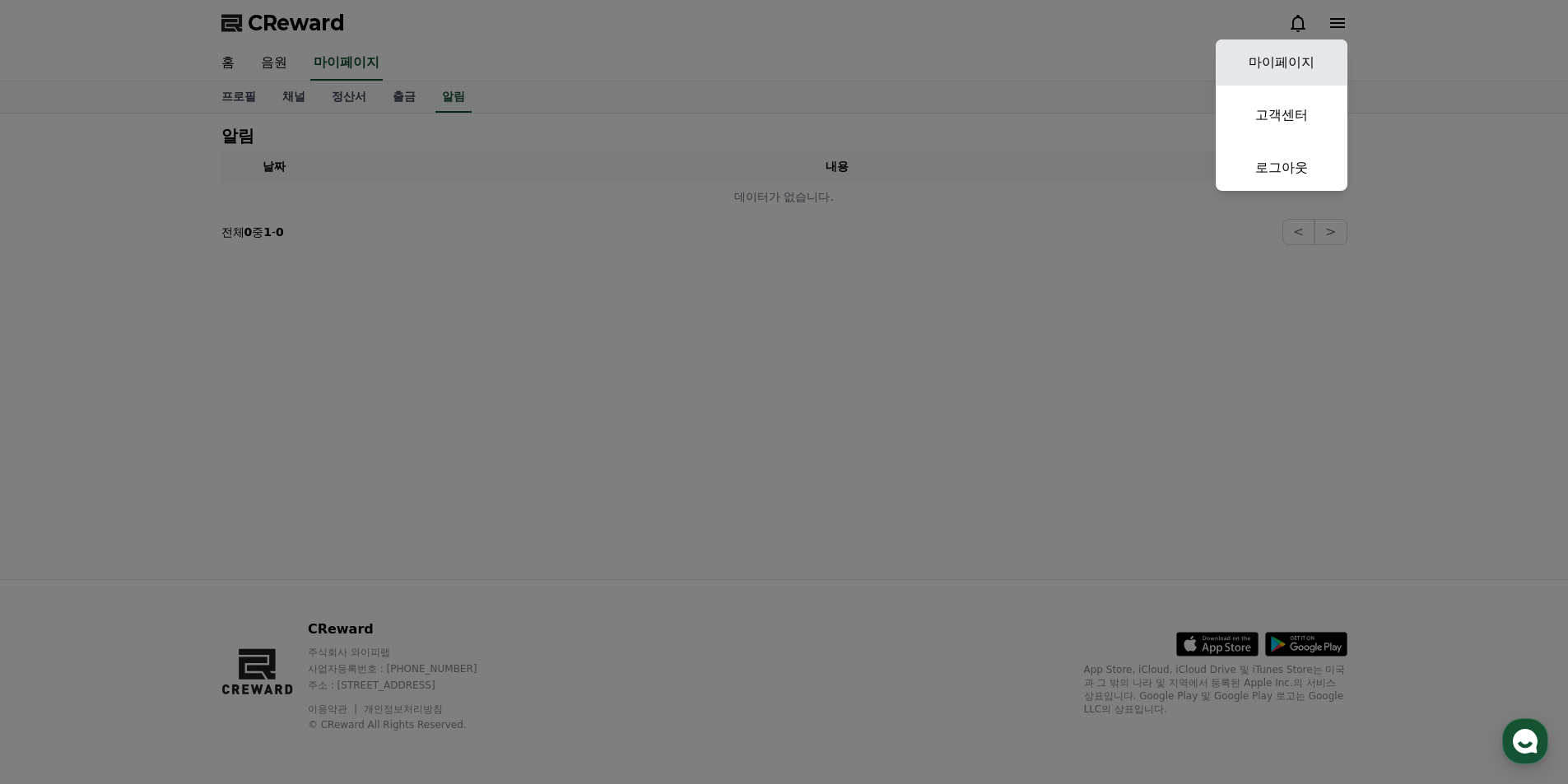
click at [1293, 62] on link "마이페이지" at bounding box center [1281, 62] width 132 height 46
select select "**********"
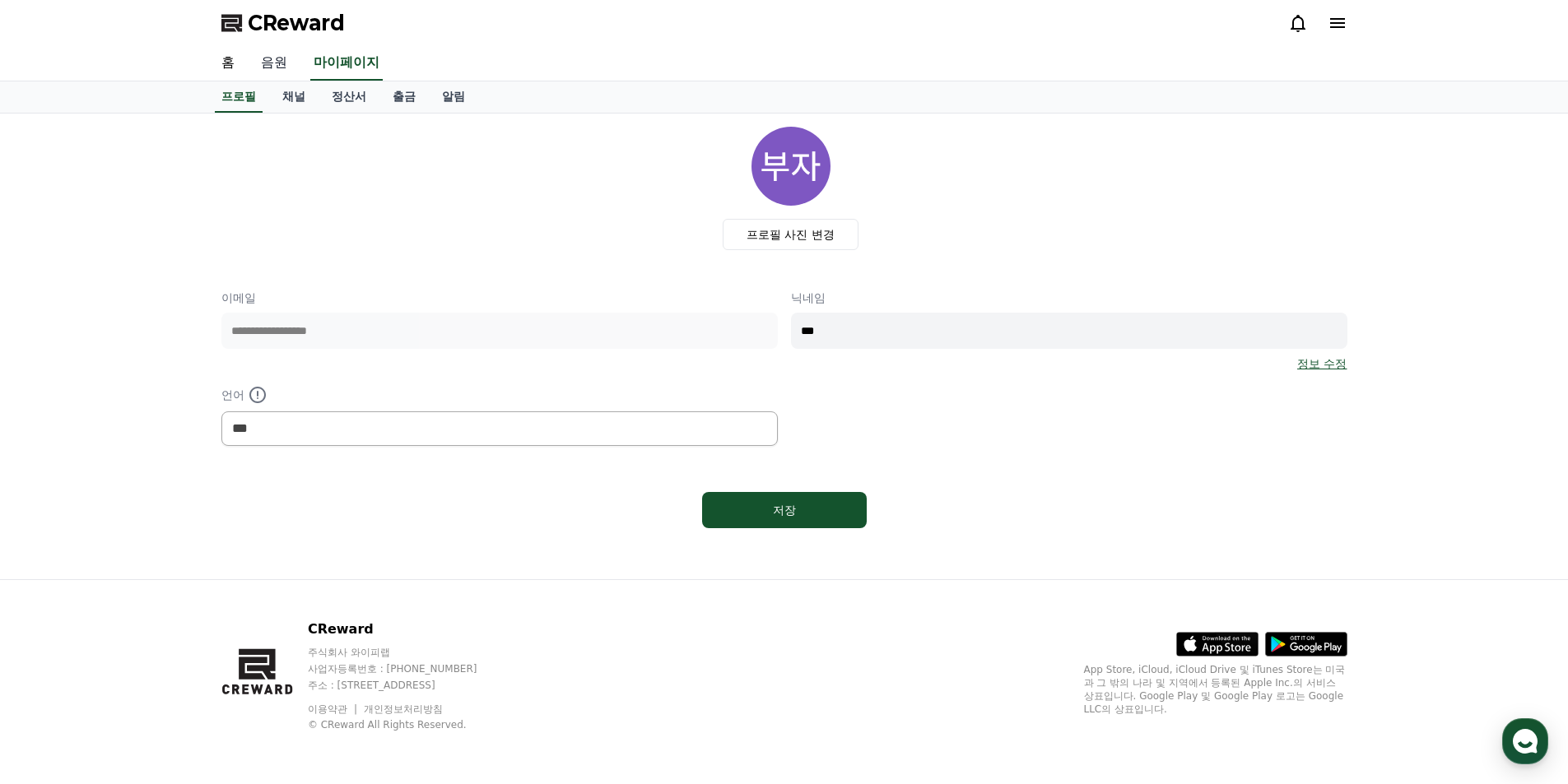
click at [272, 68] on link "음원" at bounding box center [274, 63] width 52 height 34
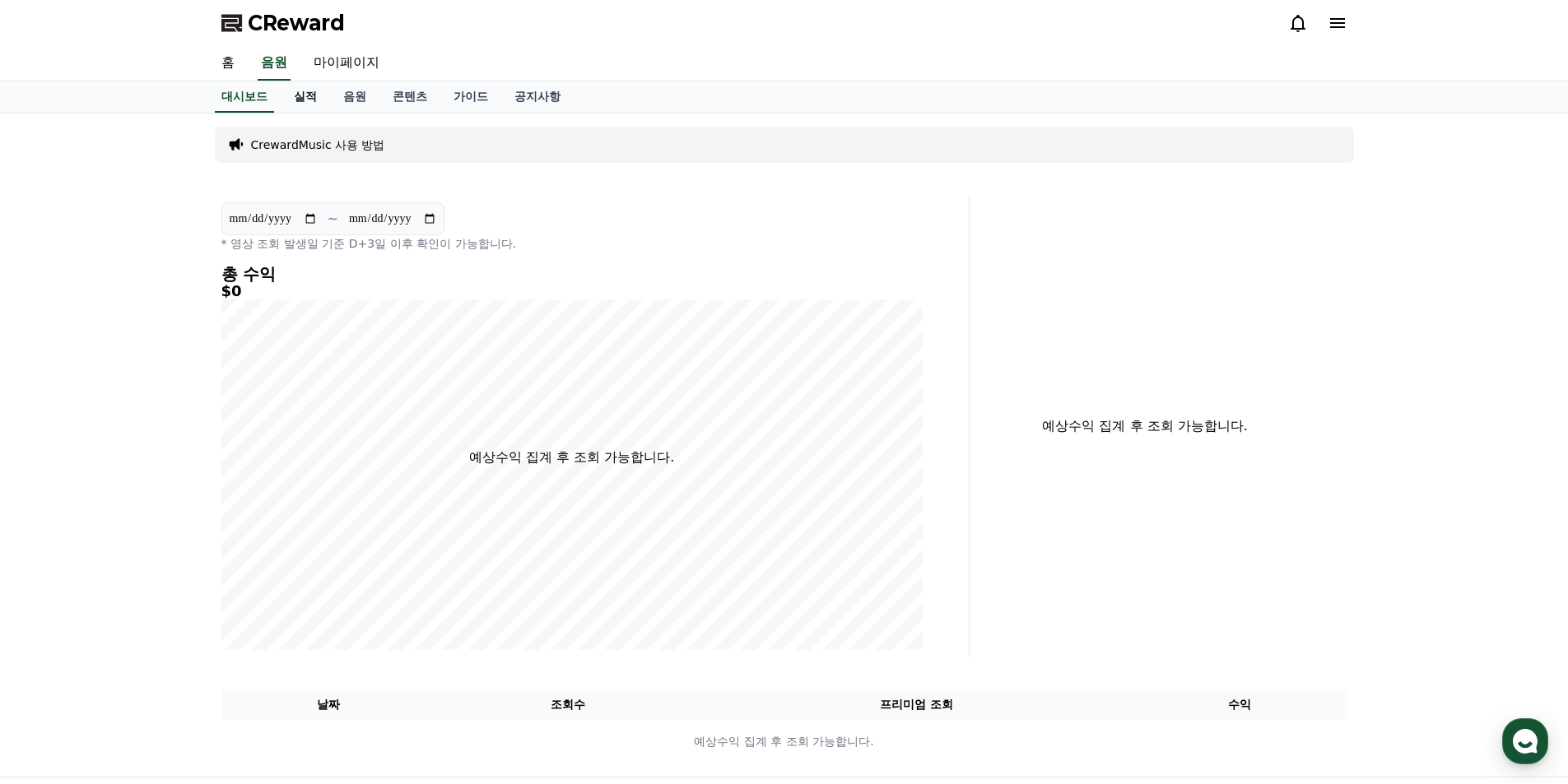
click at [315, 100] on link "실적" at bounding box center [305, 96] width 50 height 32
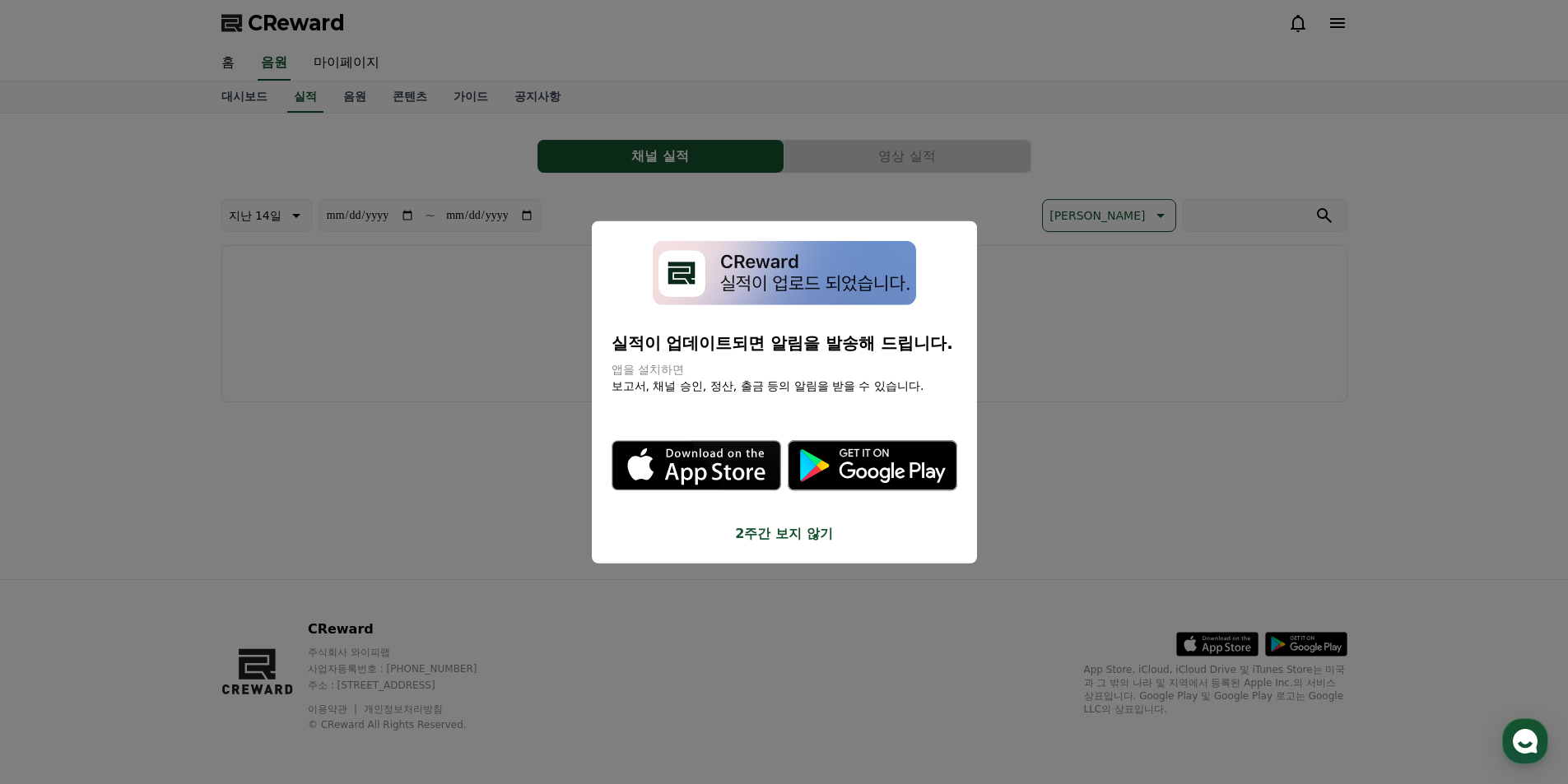
click at [798, 536] on button "2주간 보지 않기" at bounding box center [785, 534] width 346 height 20
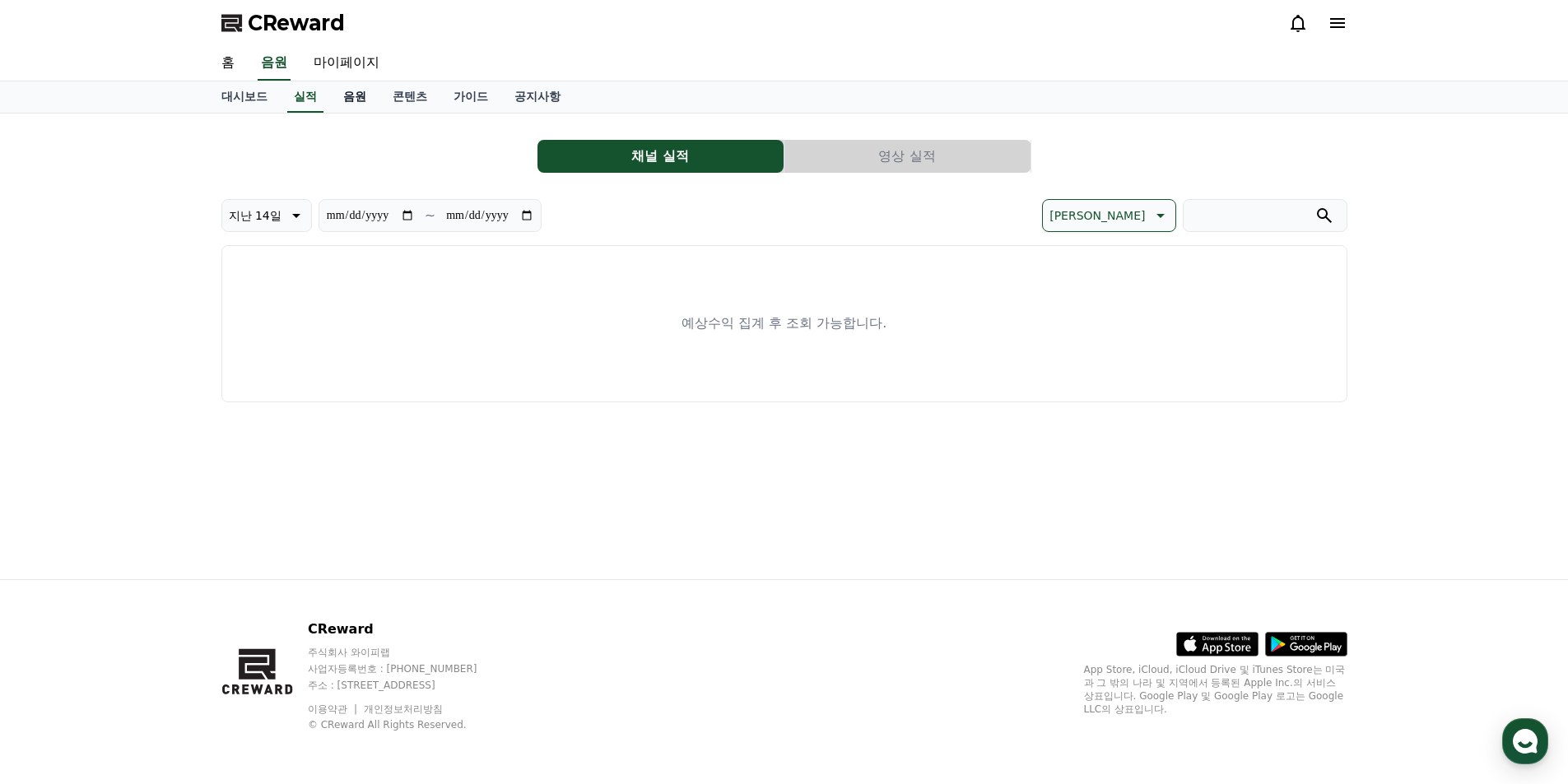
click at [352, 97] on link "음원" at bounding box center [354, 96] width 50 height 32
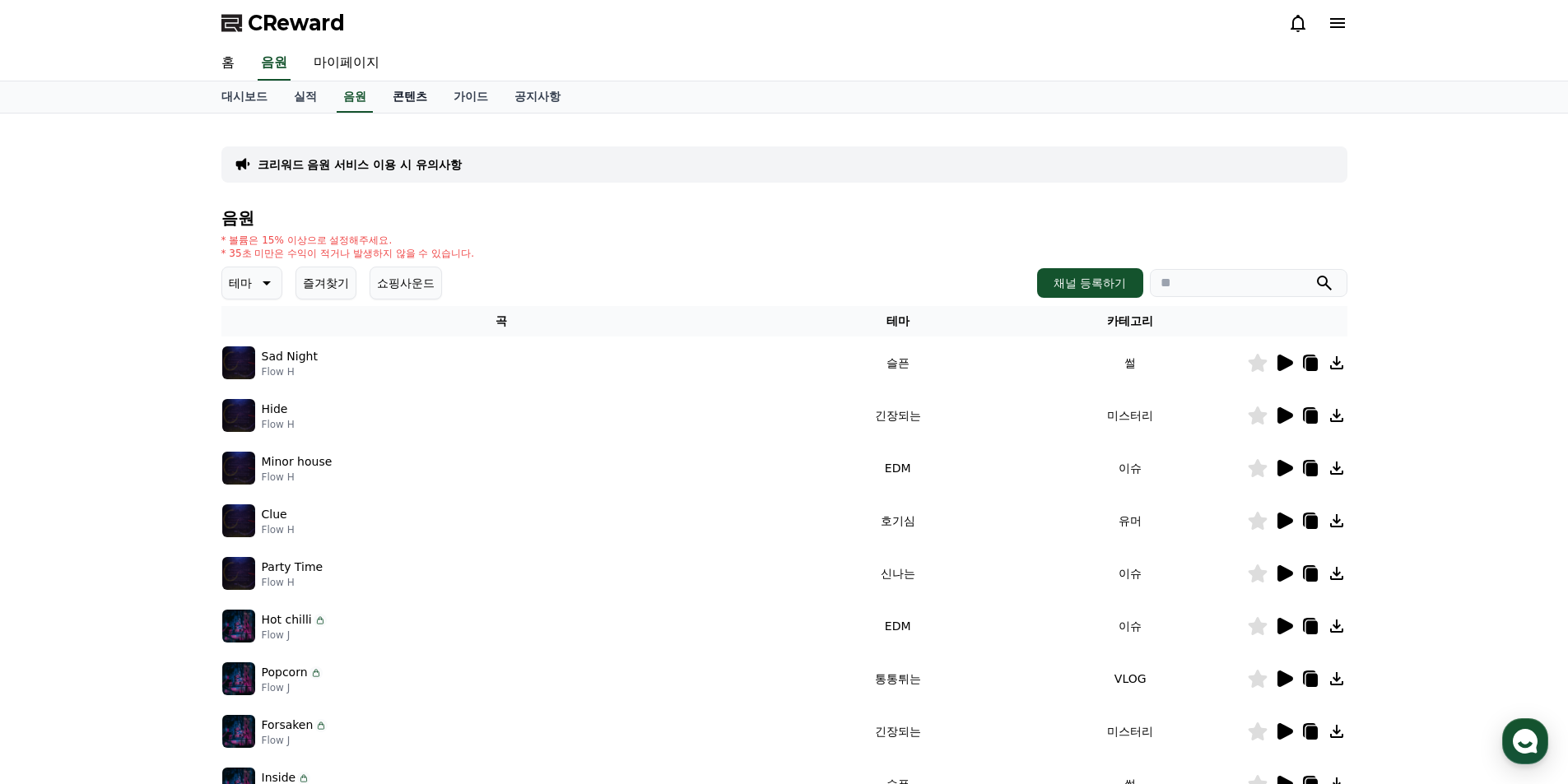
click at [406, 96] on link "콘텐츠" at bounding box center [410, 96] width 61 height 32
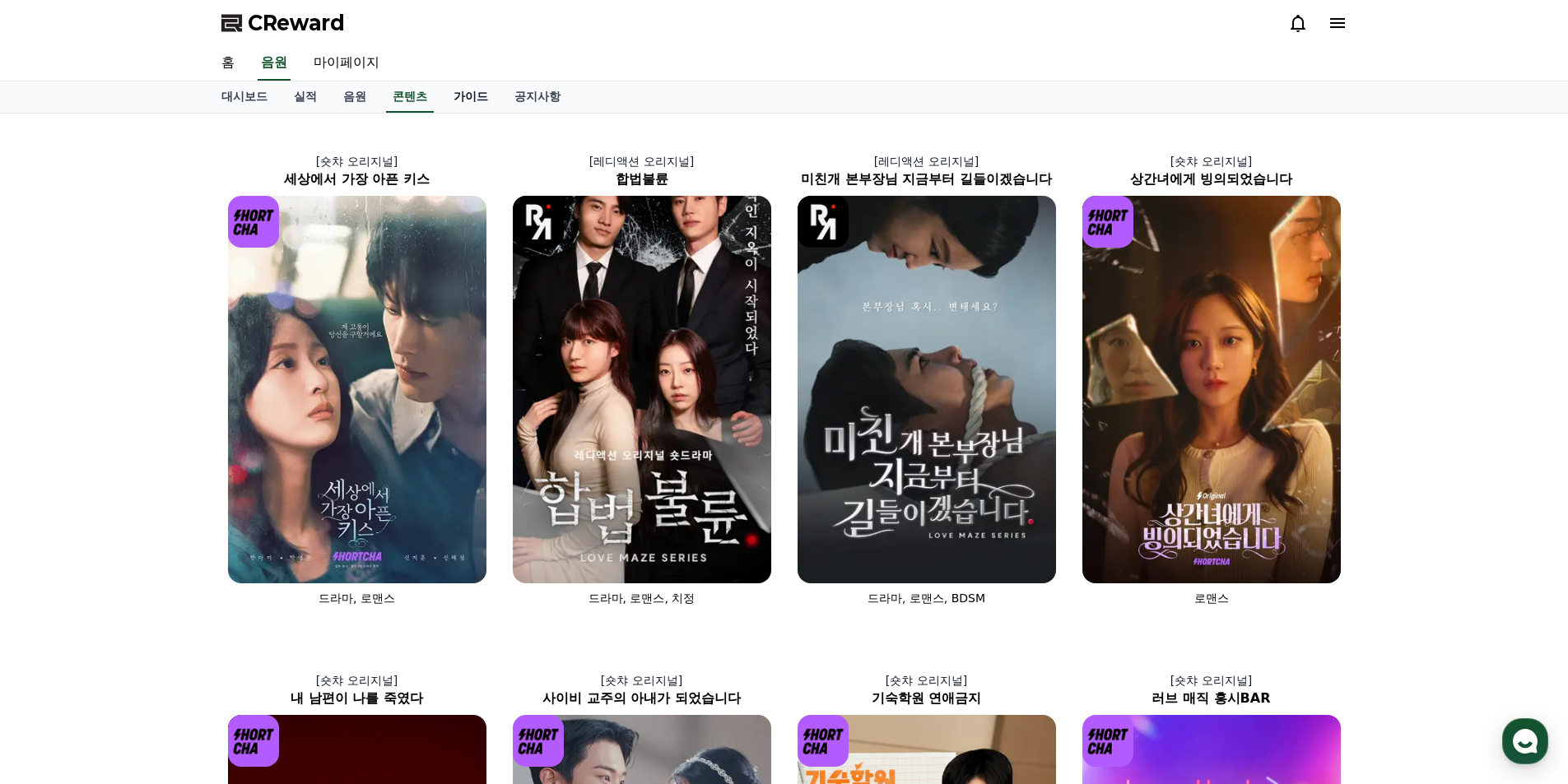
click at [464, 100] on link "가이드" at bounding box center [471, 96] width 61 height 32
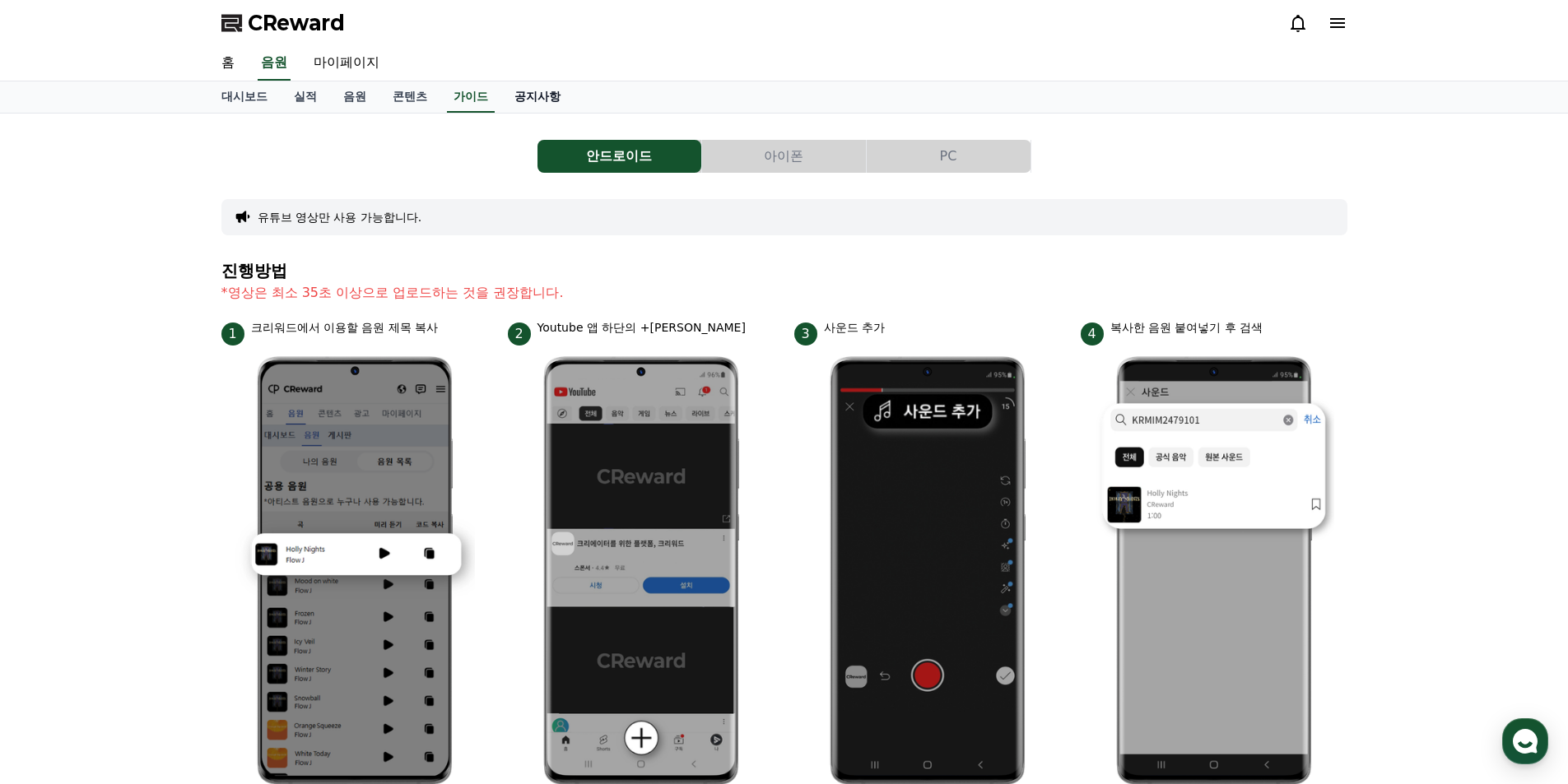
click at [522, 99] on link "공지사항" at bounding box center [537, 96] width 72 height 32
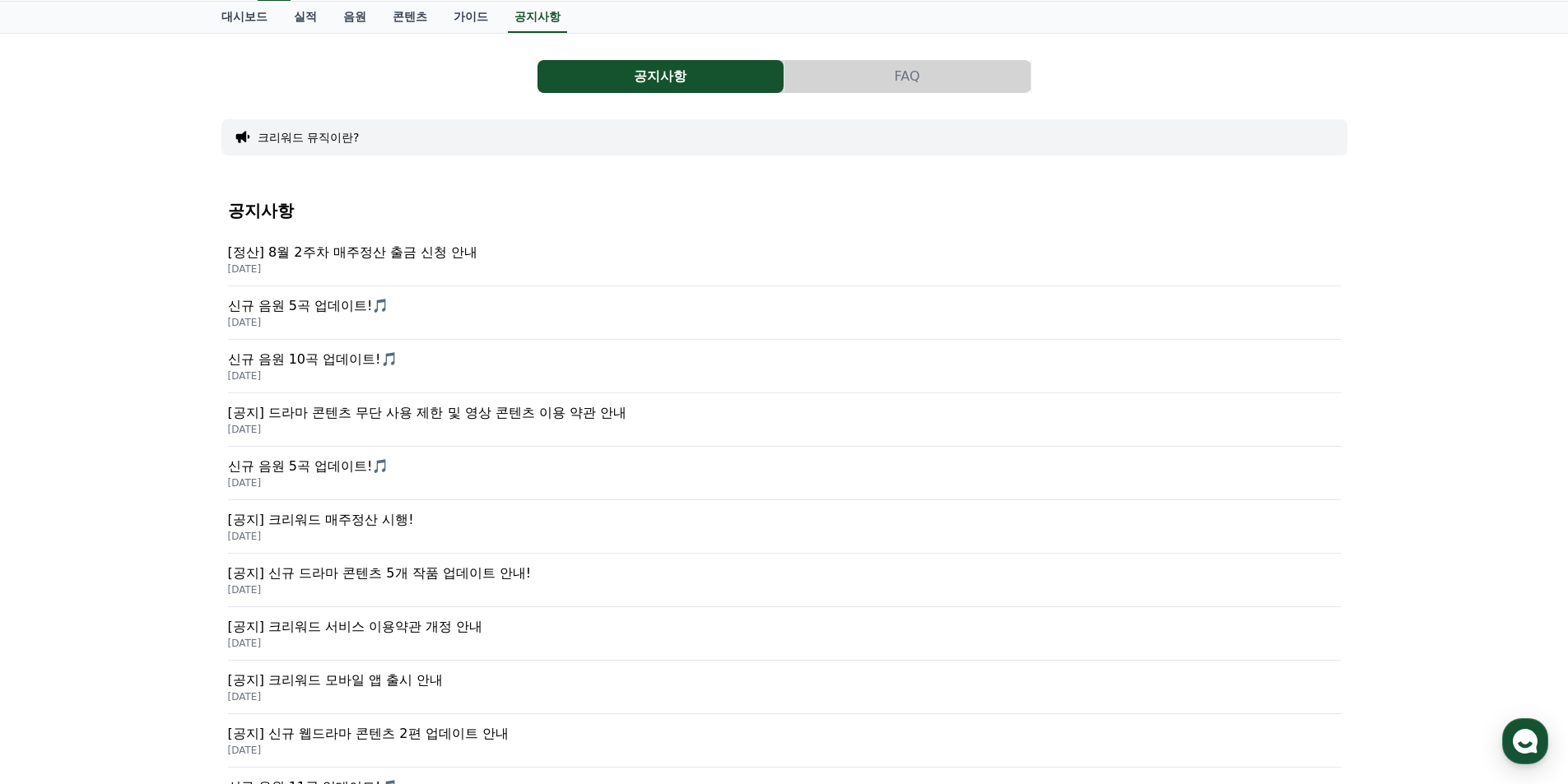
scroll to position [82, 0]
click at [587, 414] on p "[공지] 드라마 콘텐츠 무단 사용 제한 및 영상 콘텐츠 이용 약관 안내" at bounding box center [784, 411] width 1113 height 20
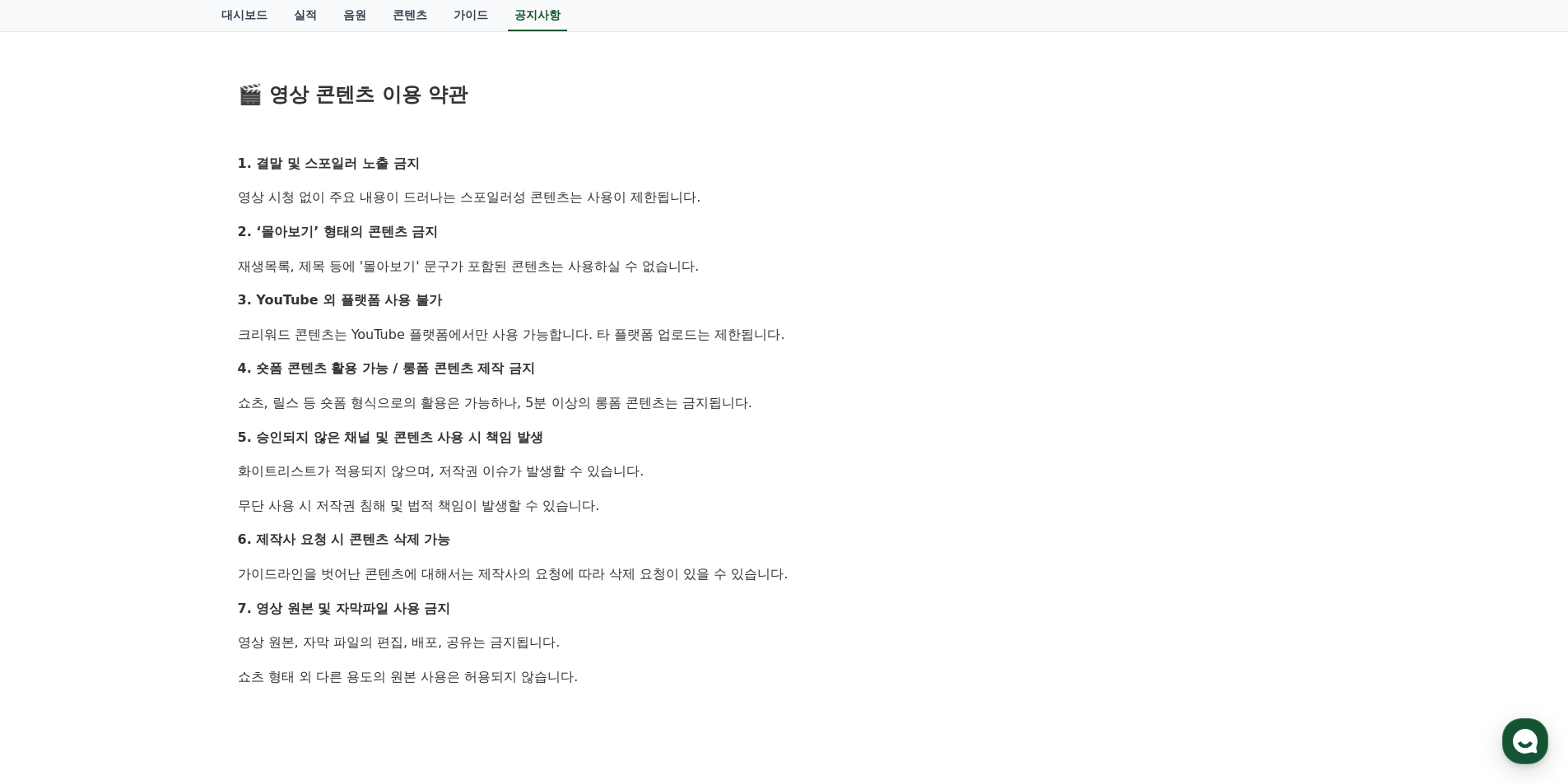
scroll to position [823, 0]
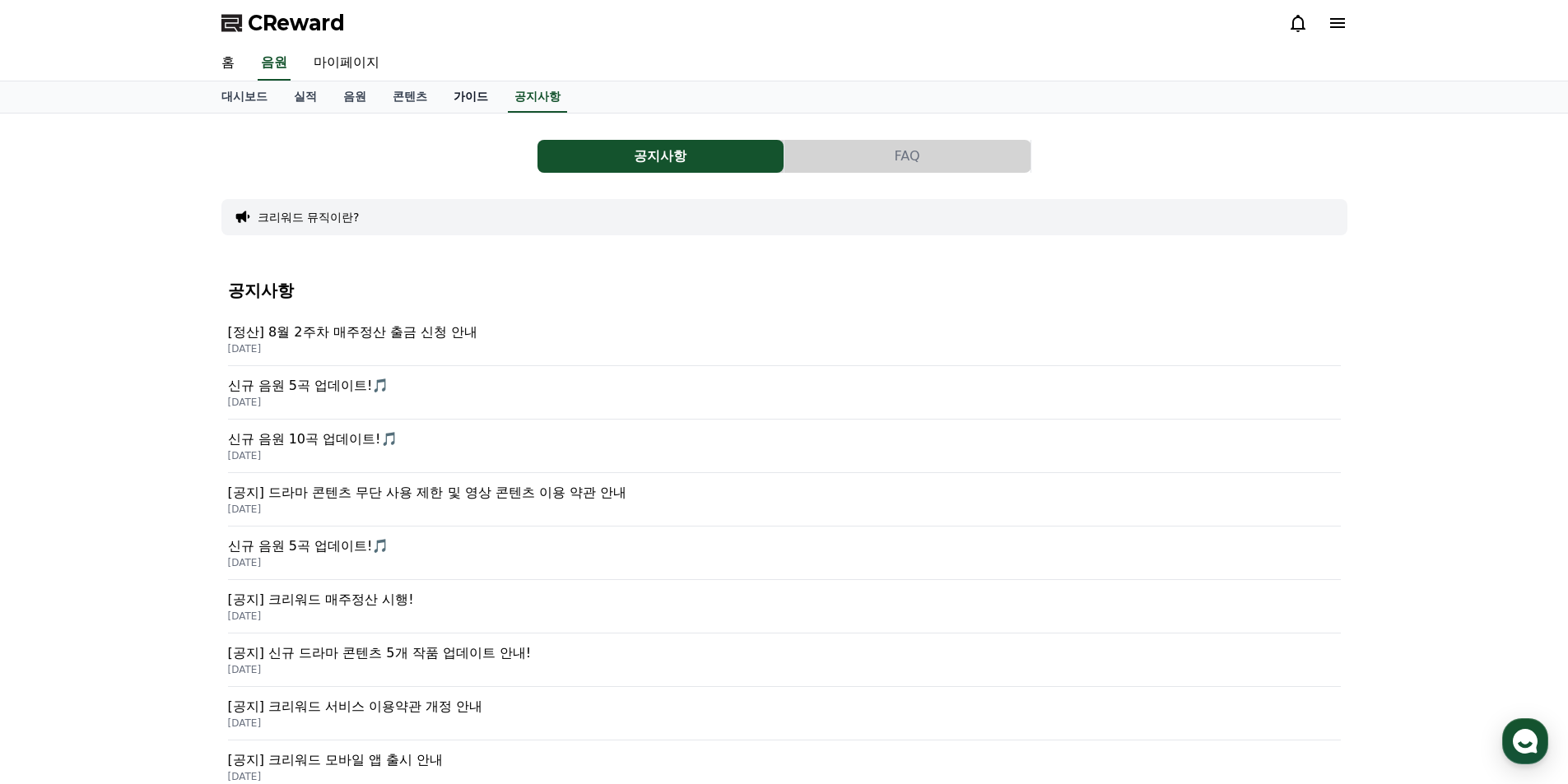
click at [458, 105] on link "가이드" at bounding box center [471, 96] width 61 height 32
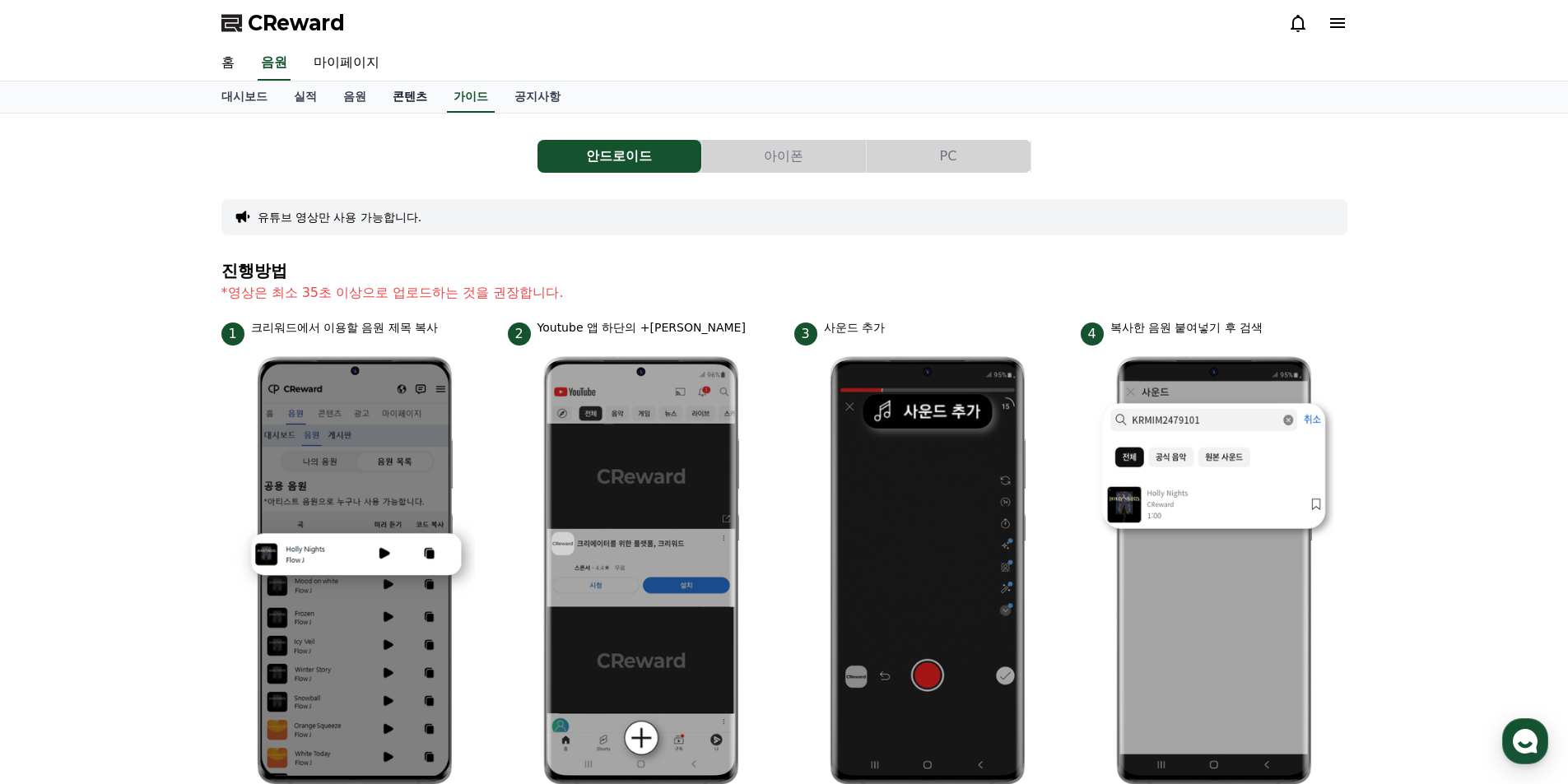
click at [422, 96] on link "콘텐츠" at bounding box center [410, 96] width 61 height 32
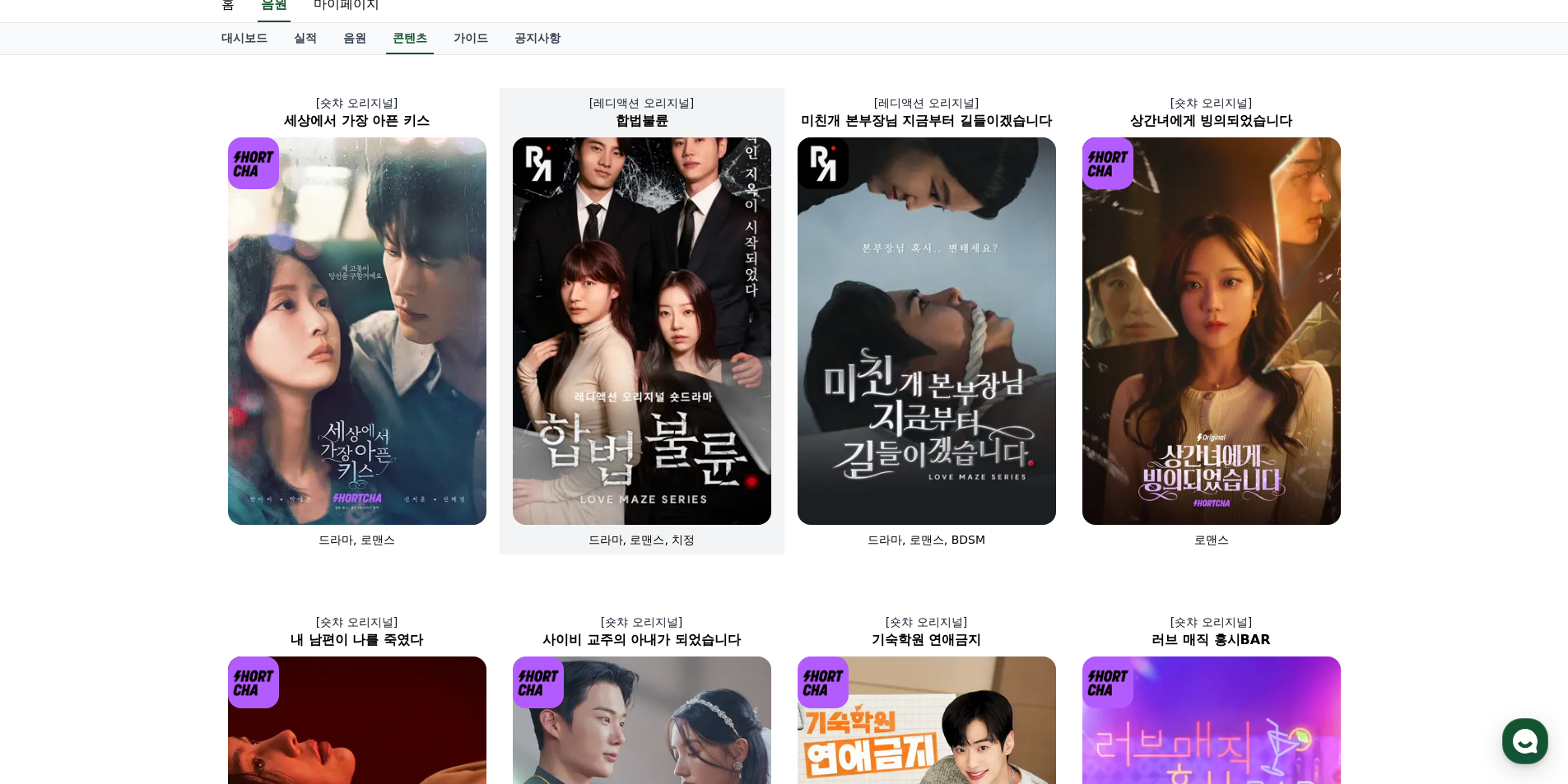
scroll to position [566, 0]
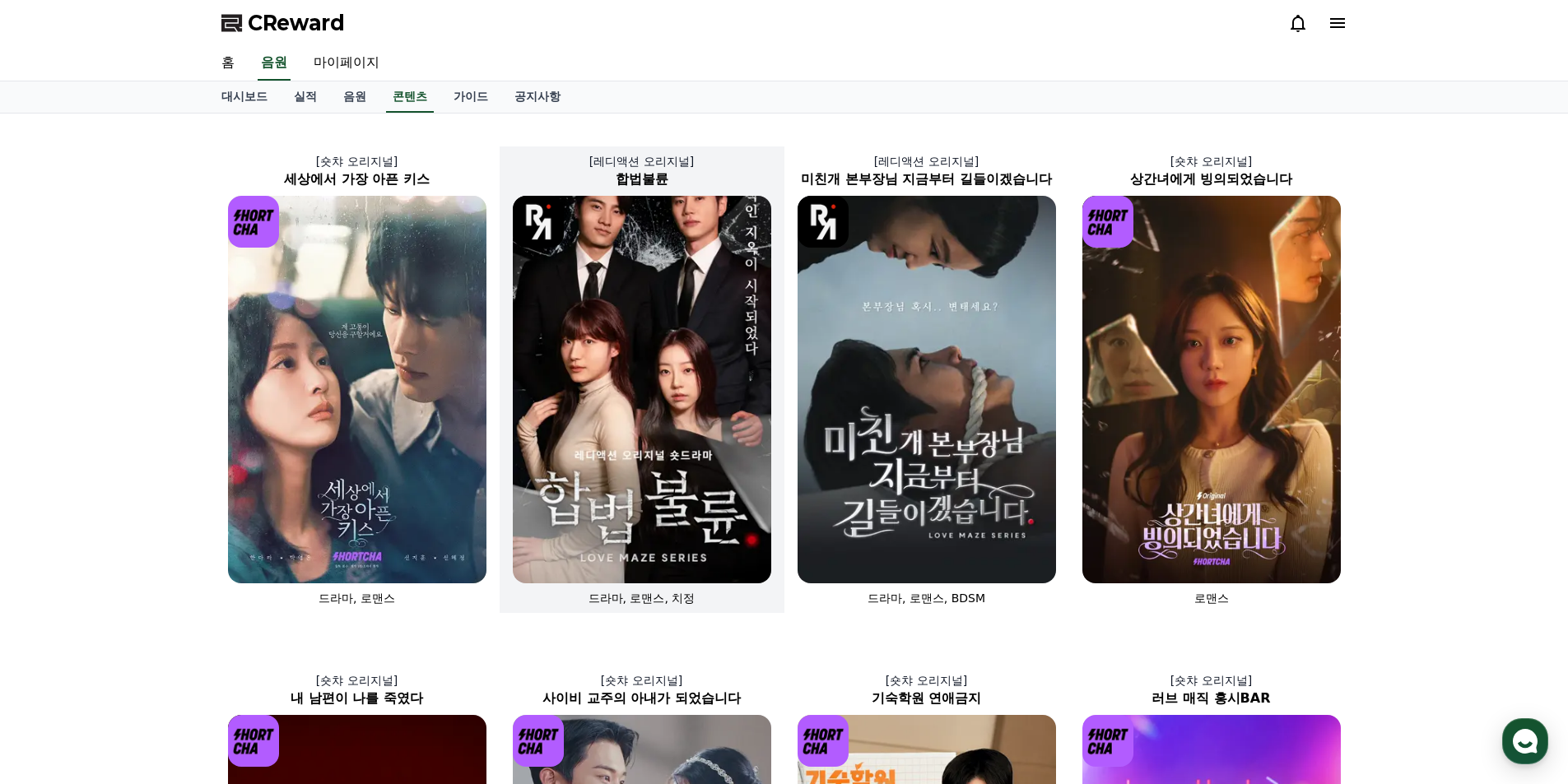
drag, startPoint x: 554, startPoint y: 198, endPoint x: 523, endPoint y: 184, distance: 34.0
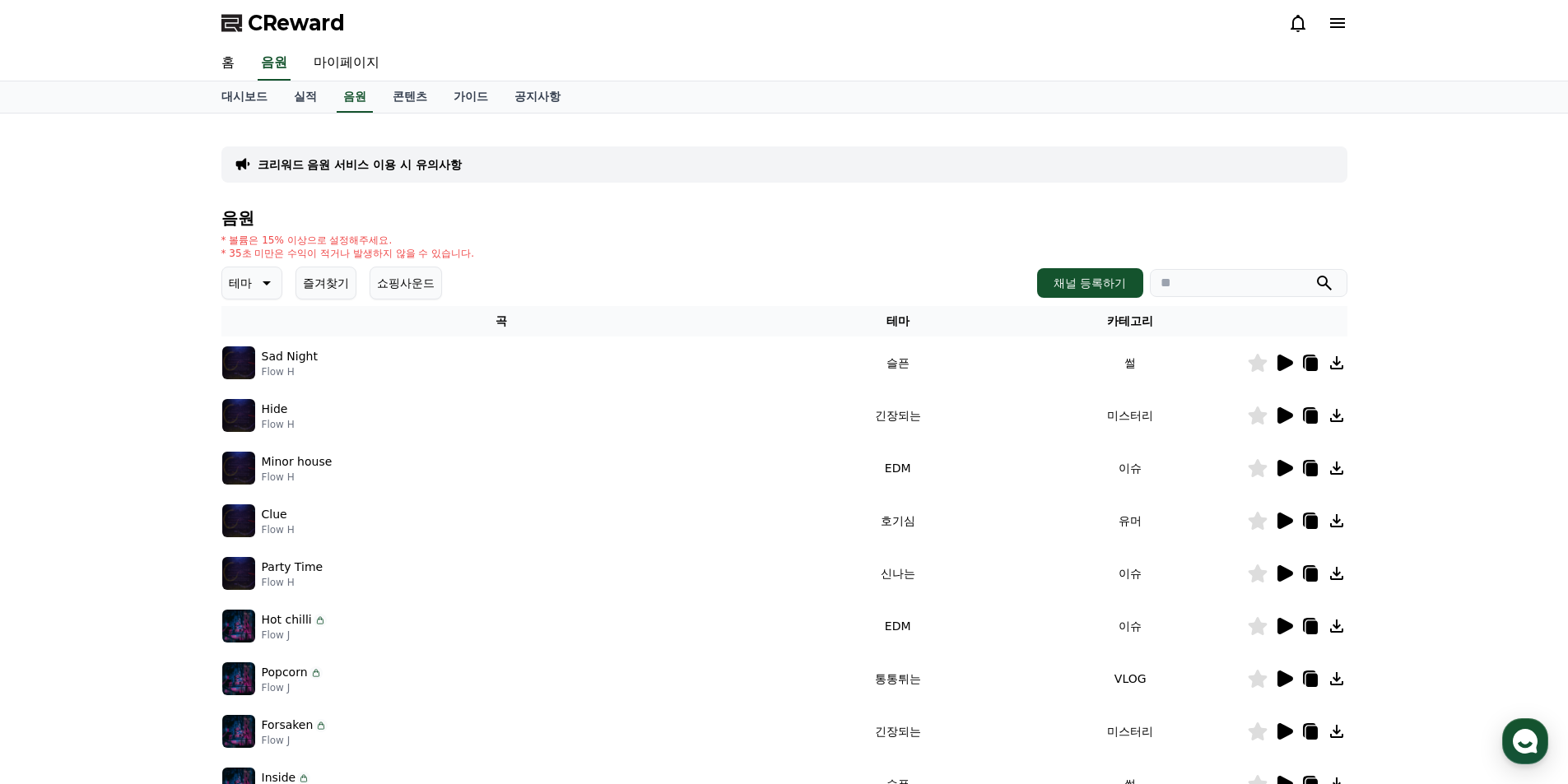
drag, startPoint x: 406, startPoint y: 132, endPoint x: 366, endPoint y: 132, distance: 40.0
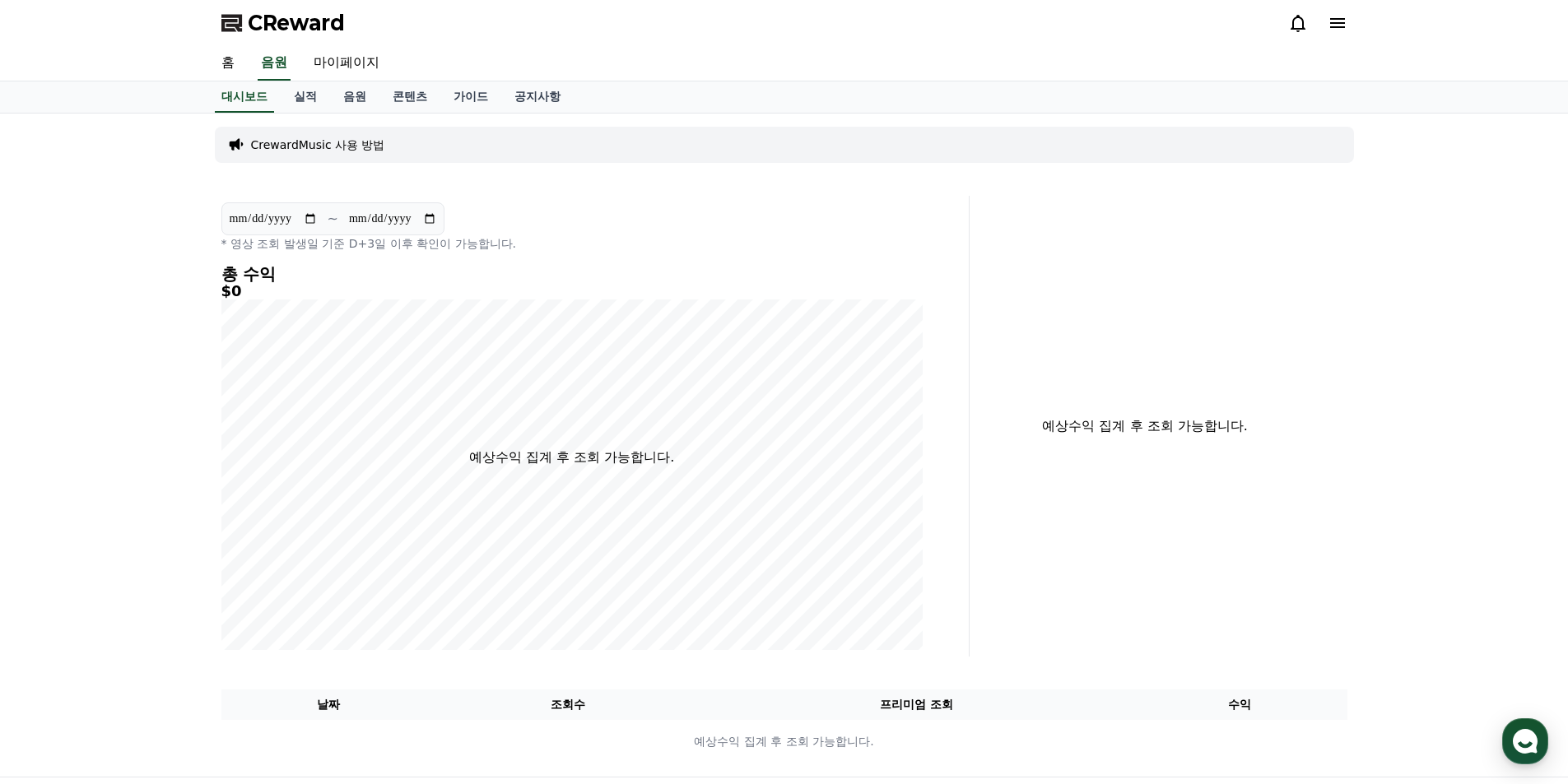
select select "**********"
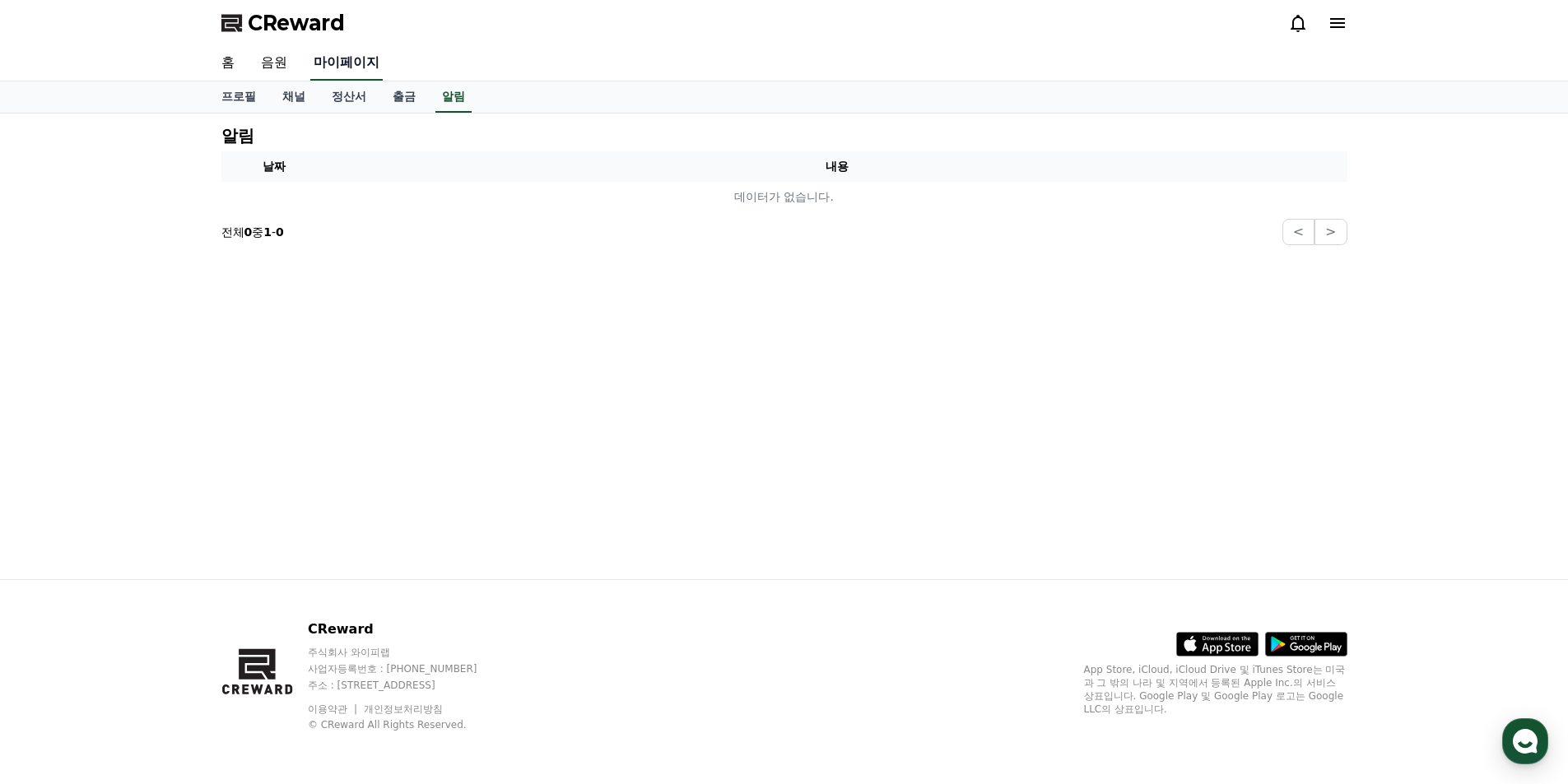
drag, startPoint x: 346, startPoint y: 57, endPoint x: 336, endPoint y: 57, distance: 10.0
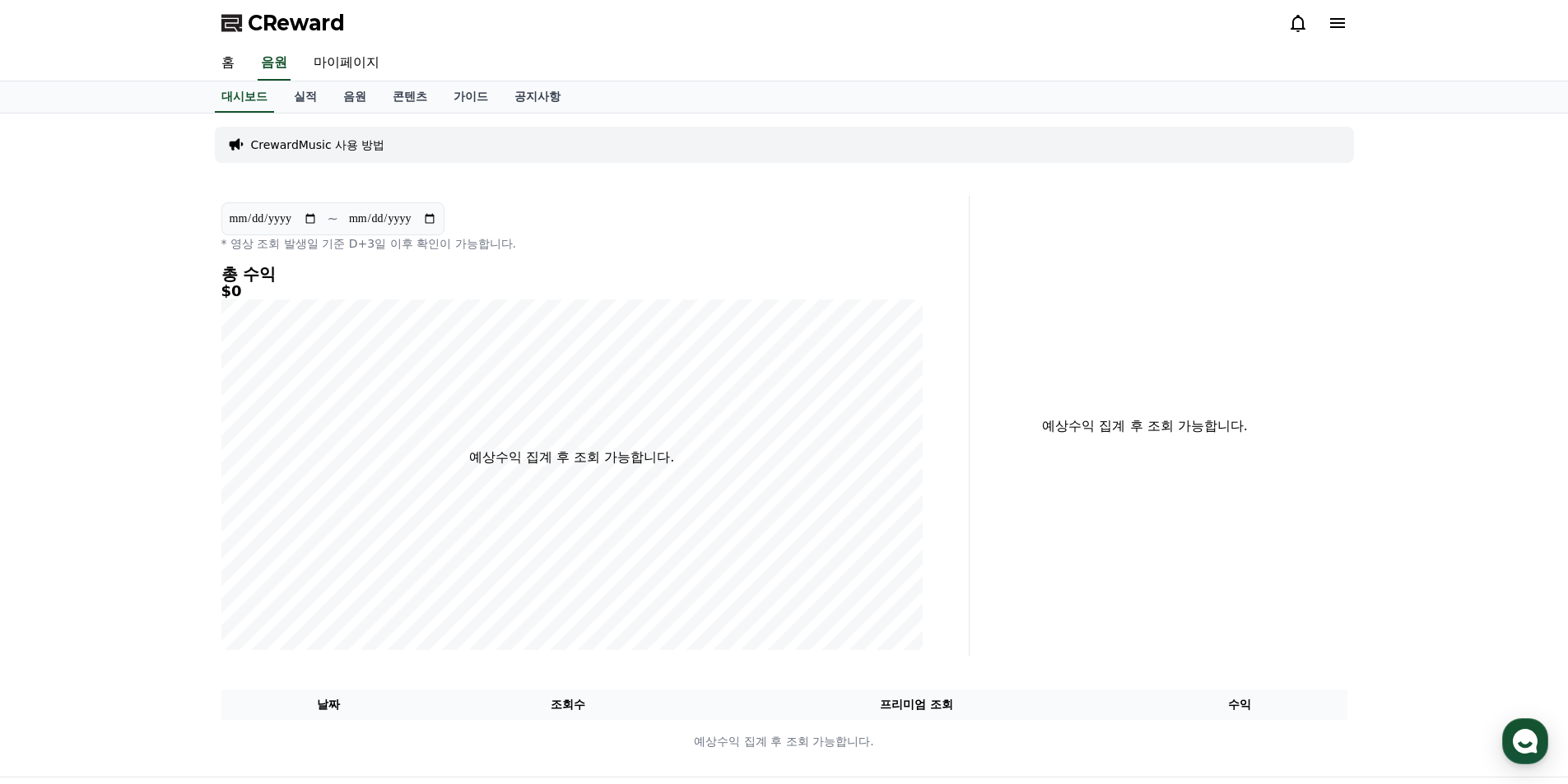
scroll to position [4459, 0]
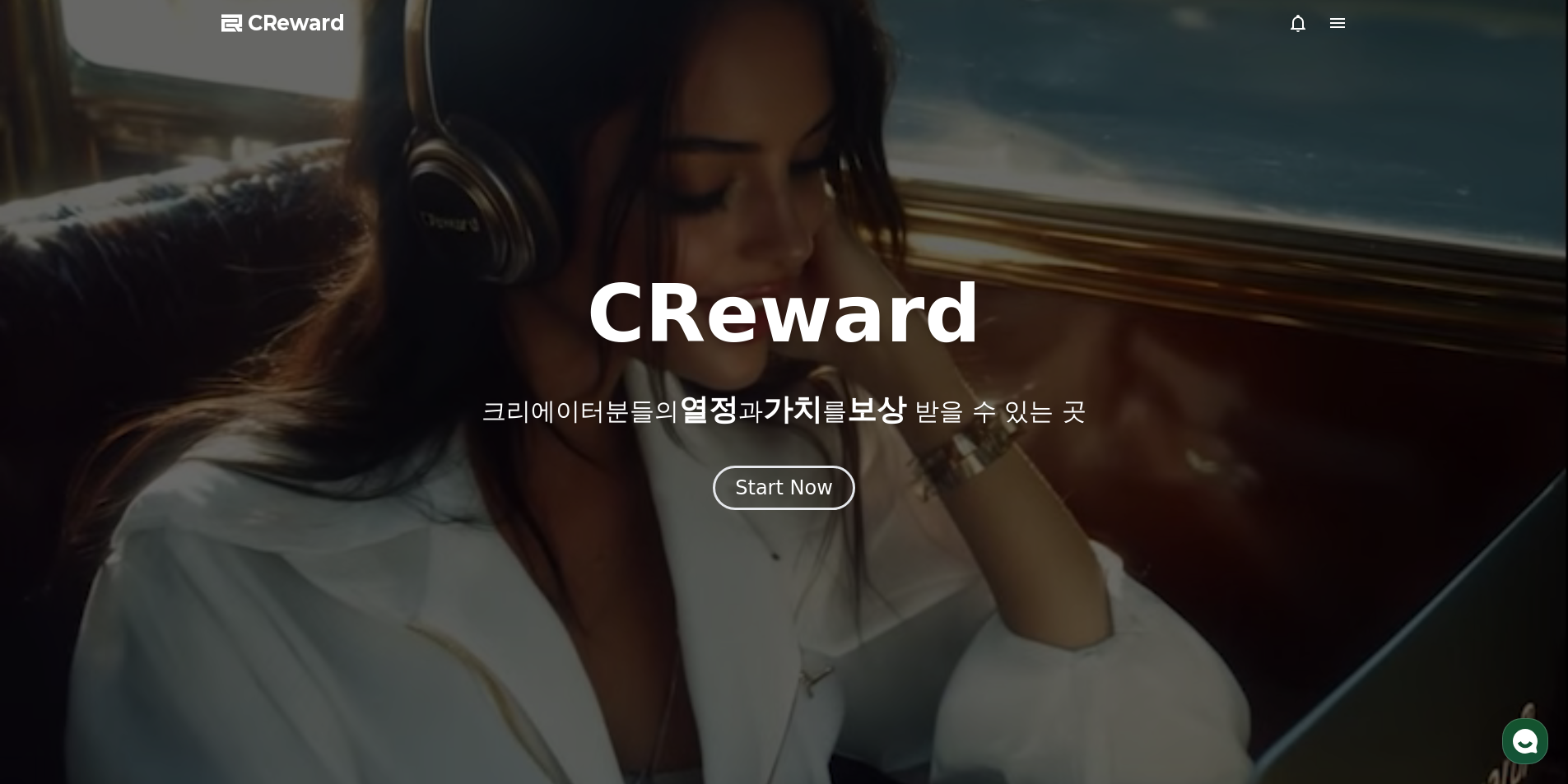
select select "**********"
